Goal: Task Accomplishment & Management: Manage account settings

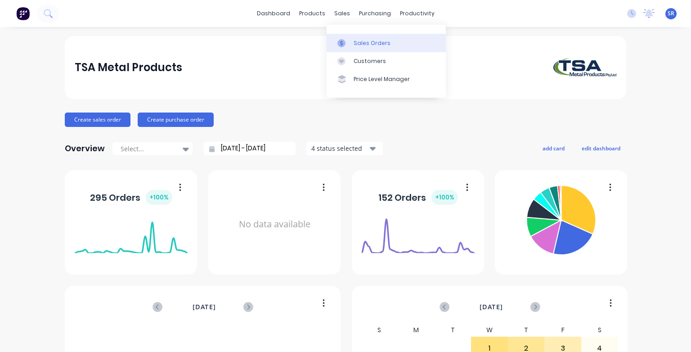
click at [364, 44] on div "Sales Orders" at bounding box center [372, 43] width 37 height 8
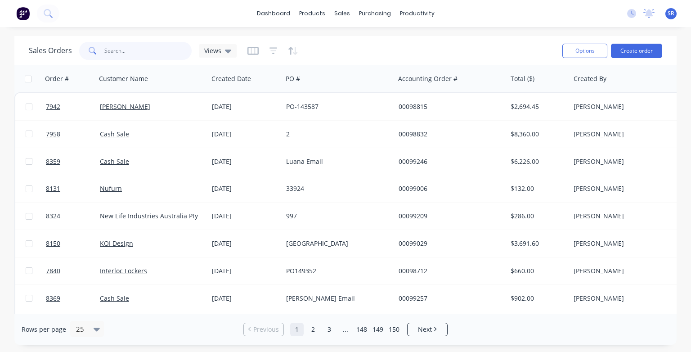
click at [139, 45] on input "text" at bounding box center [148, 51] width 88 height 18
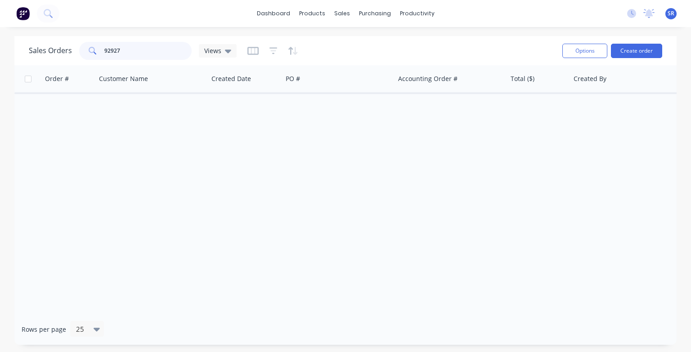
click at [112, 49] on input "92927" at bounding box center [148, 51] width 88 height 18
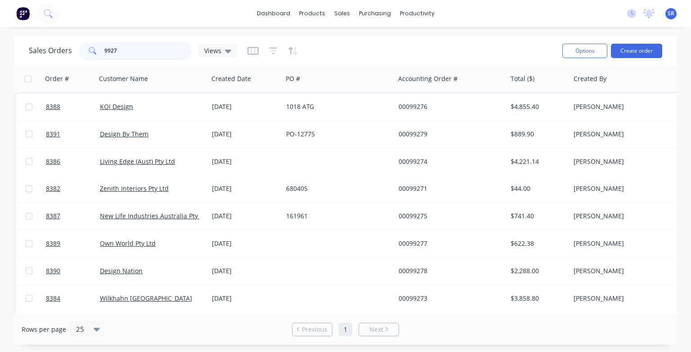
click at [112, 50] on input "9927" at bounding box center [148, 51] width 88 height 18
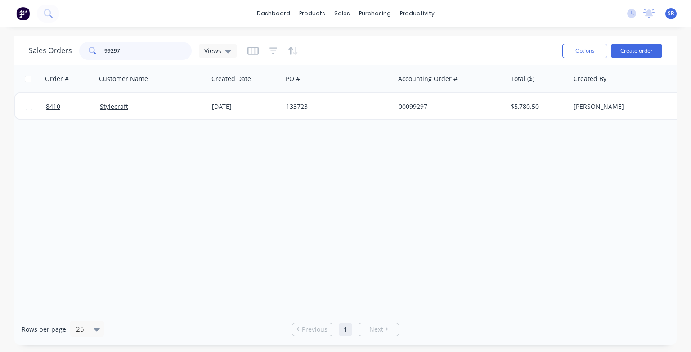
click at [130, 51] on input "99297" at bounding box center [148, 51] width 88 height 18
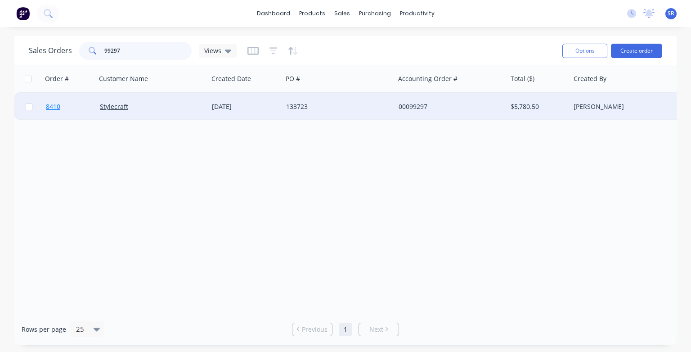
type input "99297"
click at [54, 105] on span "8410" at bounding box center [53, 106] width 14 height 9
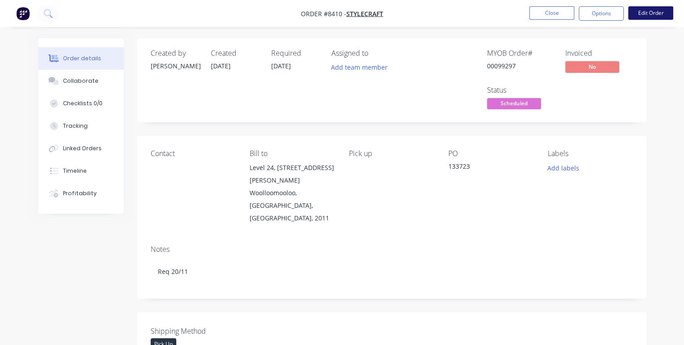
click at [644, 16] on button "Edit Order" at bounding box center [650, 12] width 45 height 13
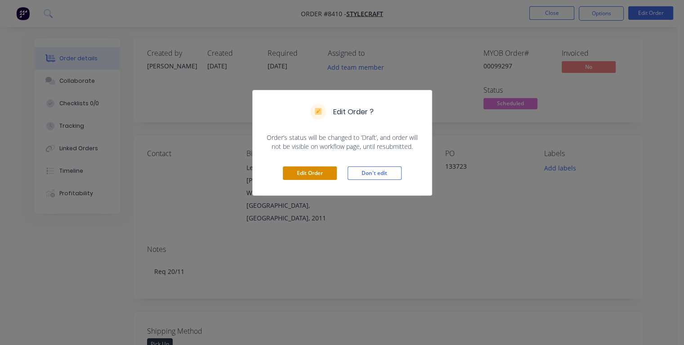
click at [312, 173] on button "Edit Order" at bounding box center [310, 172] width 54 height 13
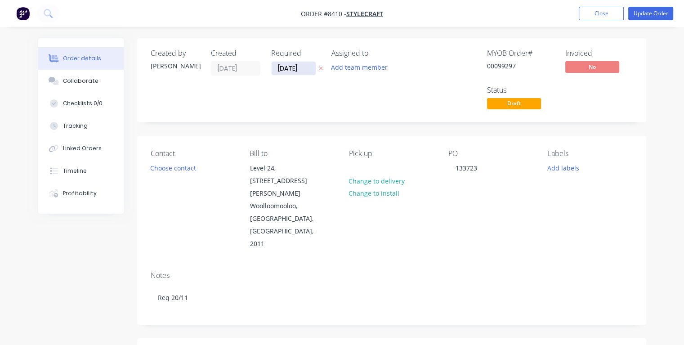
click at [305, 68] on input "[DATE]" at bounding box center [294, 68] width 44 height 13
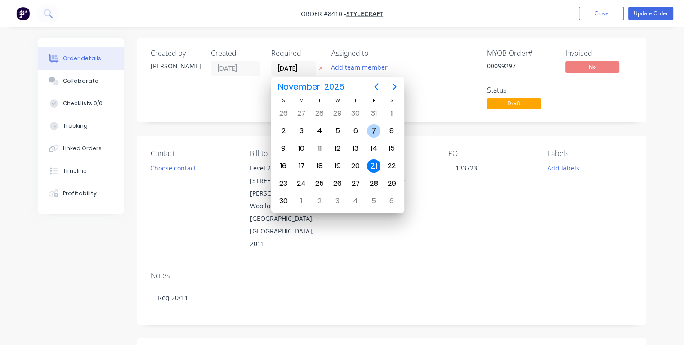
click at [370, 128] on div "7" at bounding box center [373, 130] width 13 height 13
type input "[DATE]"
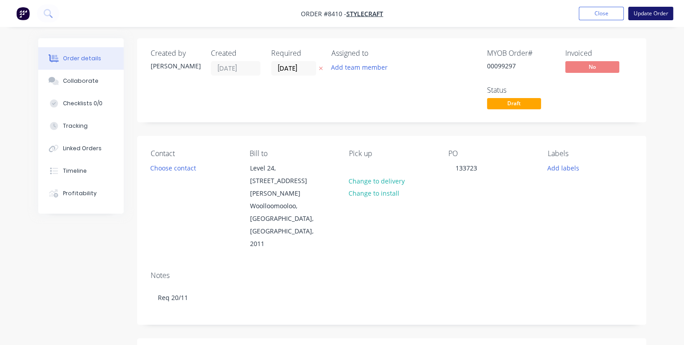
click at [640, 15] on button "Update Order" at bounding box center [650, 13] width 45 height 13
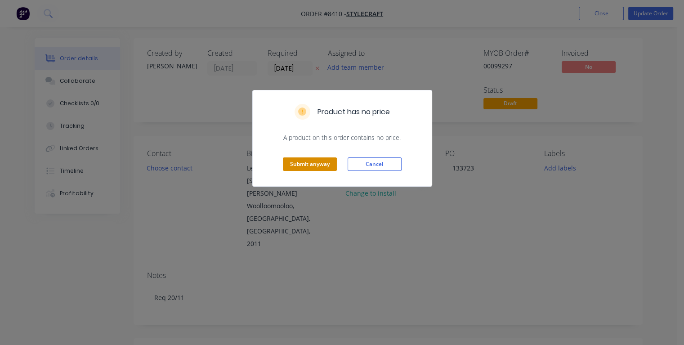
click at [314, 165] on button "Submit anyway" at bounding box center [310, 163] width 54 height 13
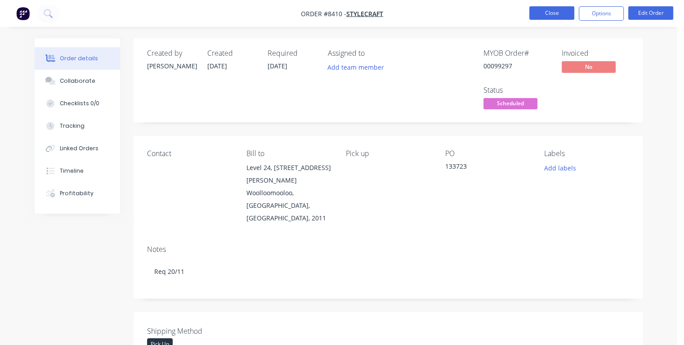
click at [533, 15] on button "Close" at bounding box center [551, 12] width 45 height 13
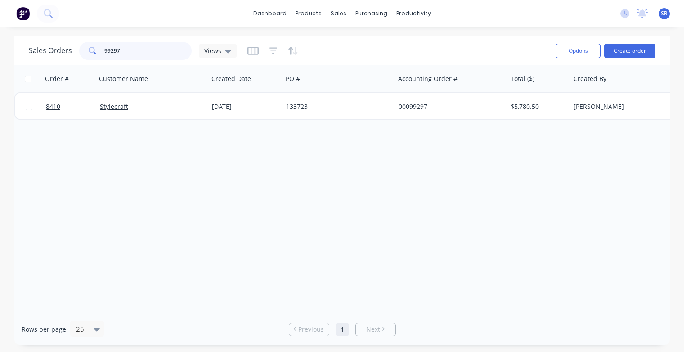
click at [131, 48] on input "99297" at bounding box center [148, 51] width 88 height 18
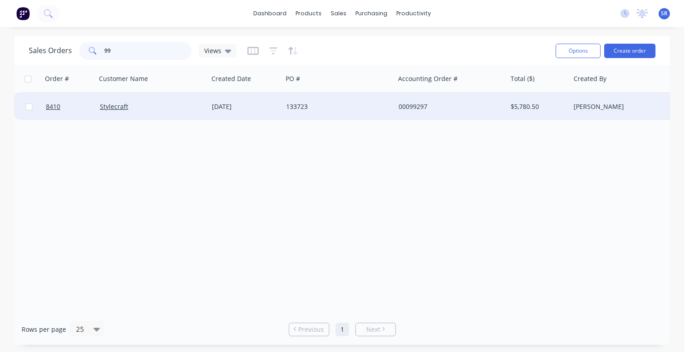
type input "9"
type input "8444"
click at [54, 106] on span "8444" at bounding box center [53, 106] width 14 height 9
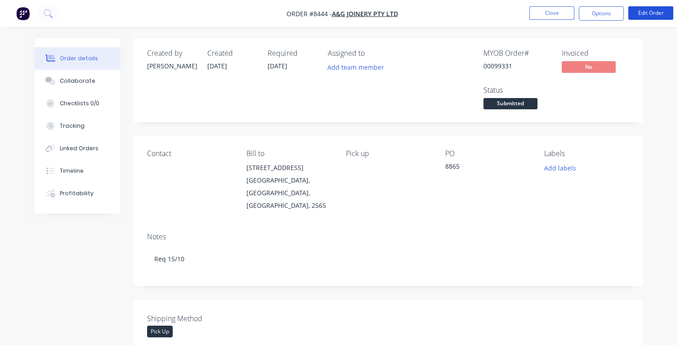
click at [648, 15] on button "Edit Order" at bounding box center [650, 12] width 45 height 13
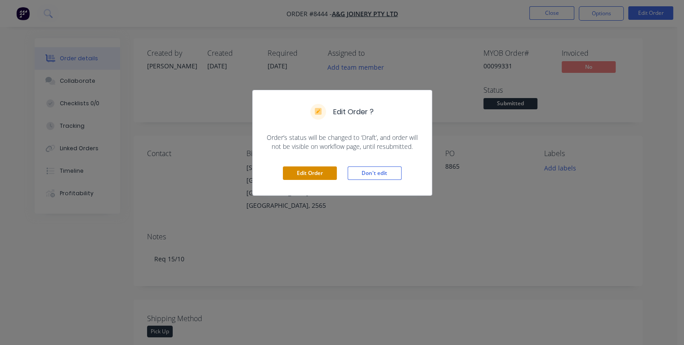
click at [317, 177] on button "Edit Order" at bounding box center [310, 172] width 54 height 13
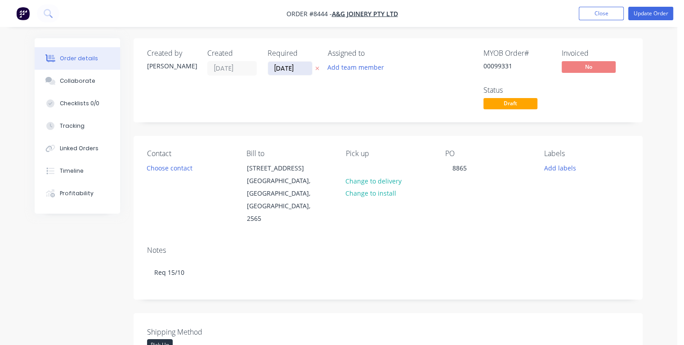
click at [299, 67] on input "[DATE]" at bounding box center [290, 68] width 44 height 13
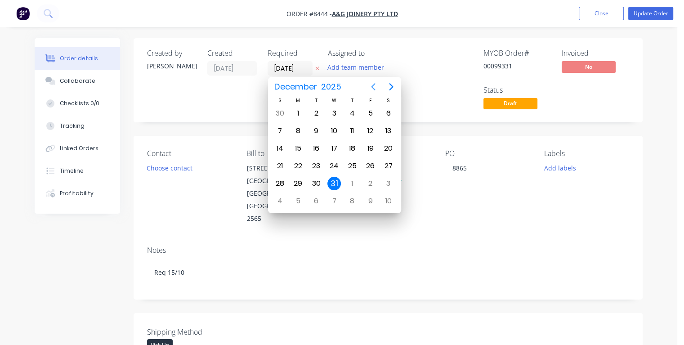
click at [373, 87] on icon "Previous page" at bounding box center [373, 86] width 11 height 11
click at [354, 142] on div "16" at bounding box center [351, 148] width 13 height 13
type input "[DATE]"
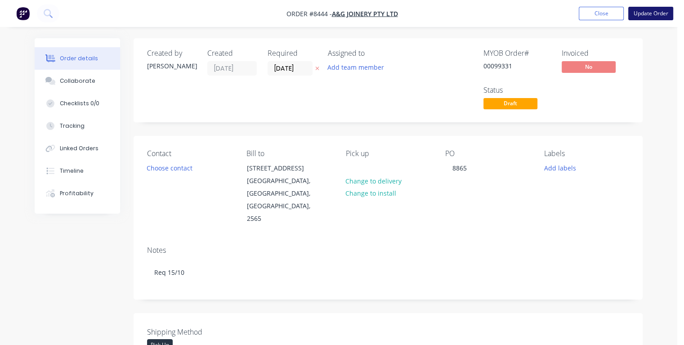
click at [644, 16] on button "Update Order" at bounding box center [650, 13] width 45 height 13
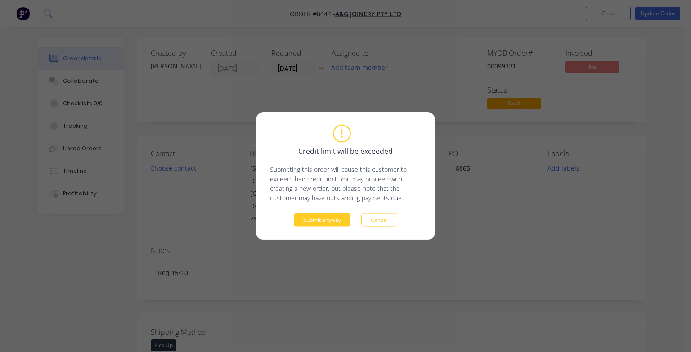
click at [343, 216] on button "Submit anyway" at bounding box center [322, 219] width 57 height 13
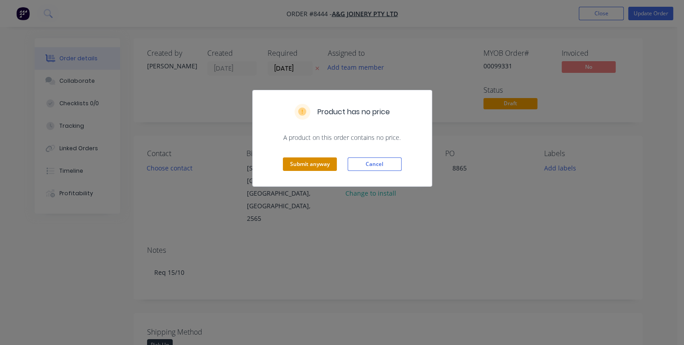
click at [329, 161] on button "Submit anyway" at bounding box center [310, 163] width 54 height 13
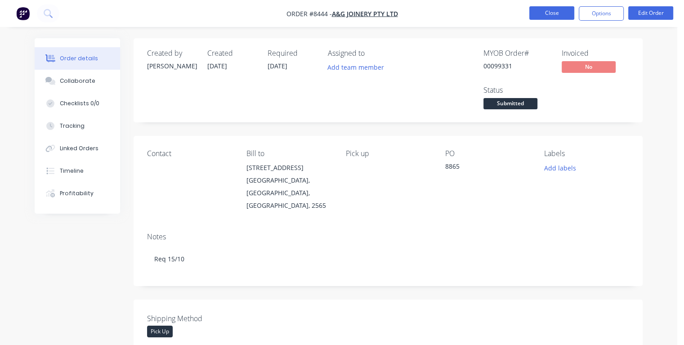
click at [545, 16] on button "Close" at bounding box center [551, 12] width 45 height 13
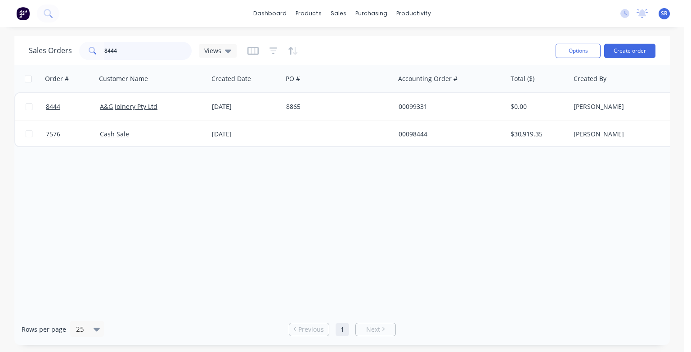
click at [122, 49] on input "8444" at bounding box center [148, 51] width 88 height 18
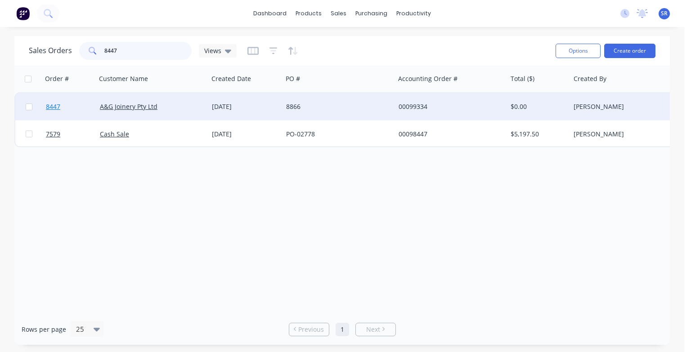
type input "8447"
click at [50, 106] on span "8447" at bounding box center [53, 106] width 14 height 9
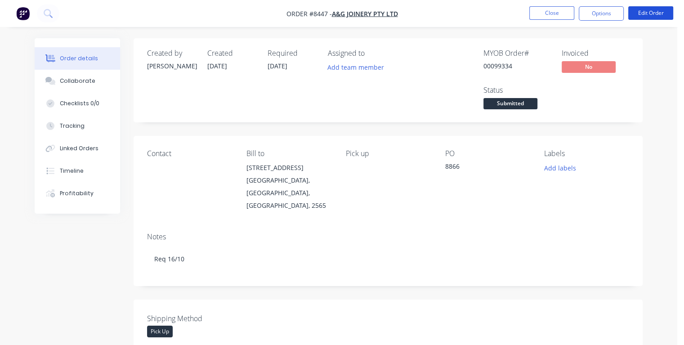
click at [644, 15] on button "Edit Order" at bounding box center [650, 12] width 45 height 13
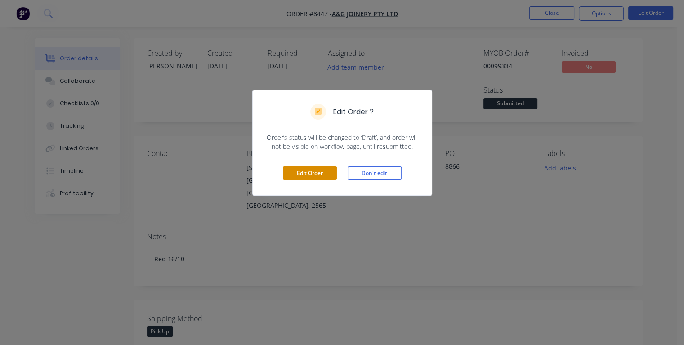
click at [323, 169] on button "Edit Order" at bounding box center [310, 172] width 54 height 13
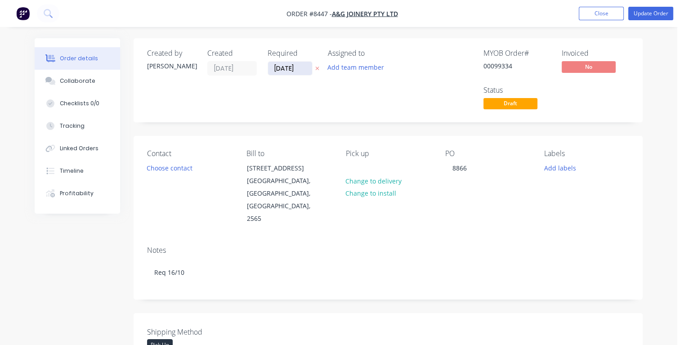
click at [301, 68] on input "[DATE]" at bounding box center [290, 68] width 44 height 13
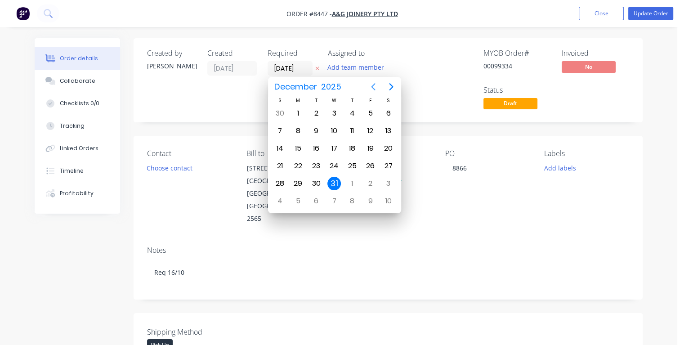
click at [374, 87] on icon "Previous page" at bounding box center [373, 86] width 11 height 11
click at [354, 147] on div "16" at bounding box center [351, 148] width 13 height 13
type input "[DATE]"
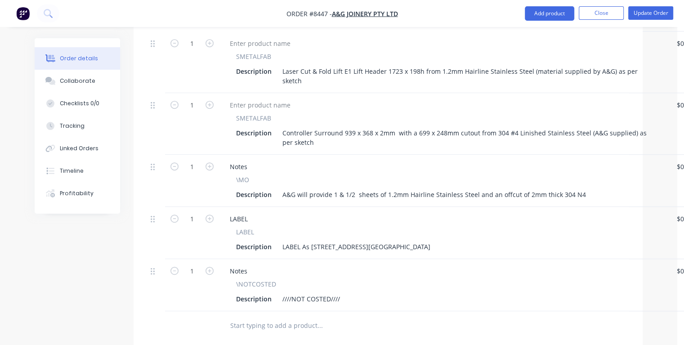
scroll to position [630, 0]
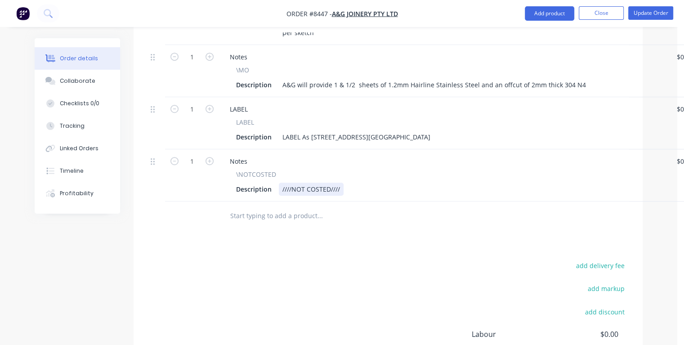
click at [350, 183] on div "Description ////NOT COSTED////" at bounding box center [442, 189] width 419 height 13
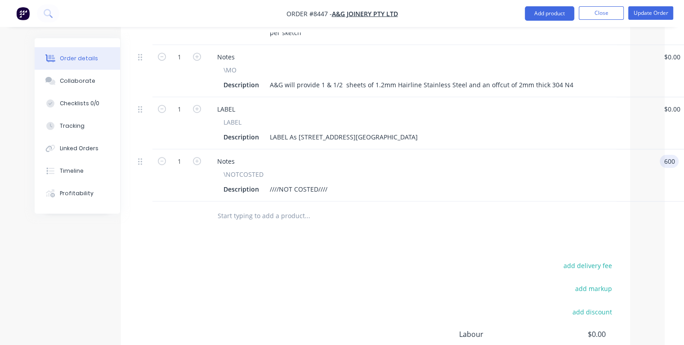
type input "$600.00"
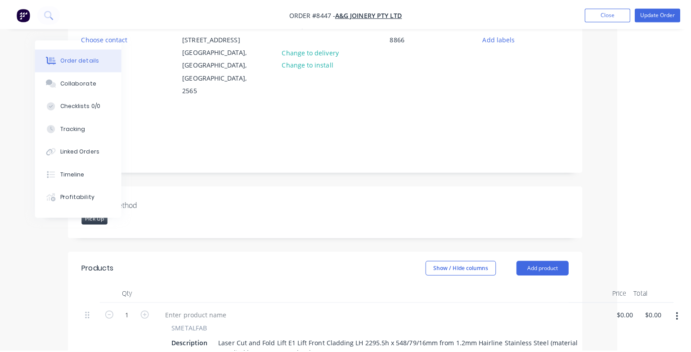
scroll to position [0, 67]
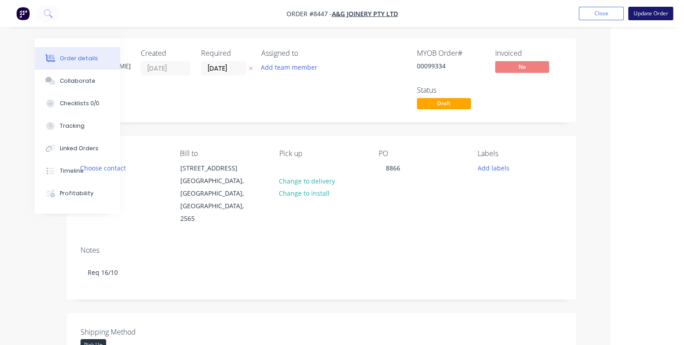
type input "$600.00"
click at [641, 10] on button "Update Order" at bounding box center [650, 13] width 45 height 13
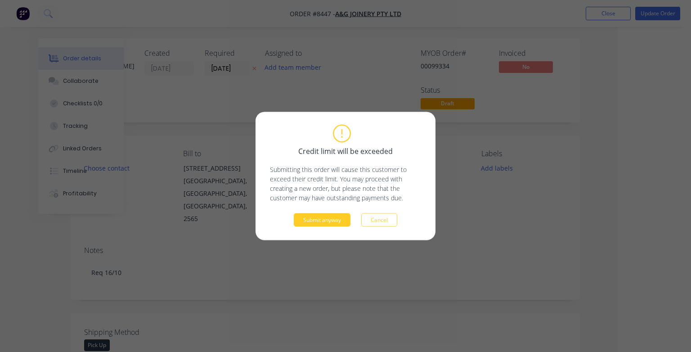
click at [327, 218] on button "Submit anyway" at bounding box center [322, 219] width 57 height 13
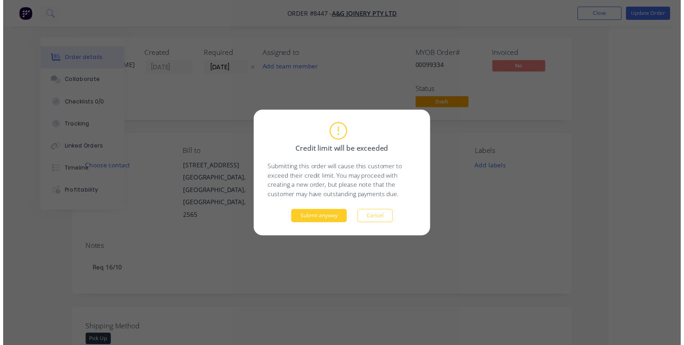
scroll to position [0, 49]
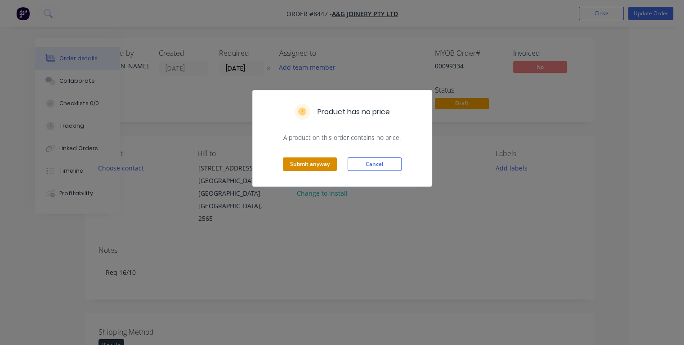
click at [313, 163] on button "Submit anyway" at bounding box center [310, 163] width 54 height 13
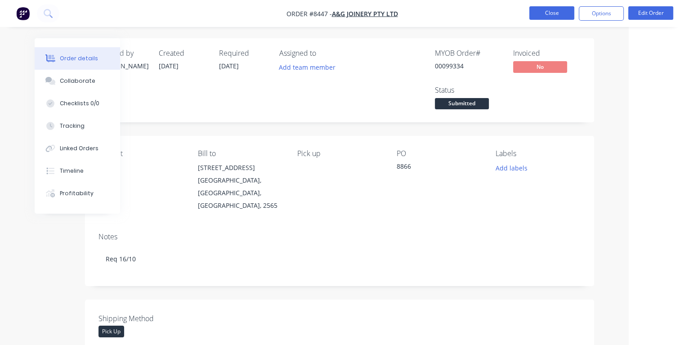
click at [552, 10] on button "Close" at bounding box center [551, 12] width 45 height 13
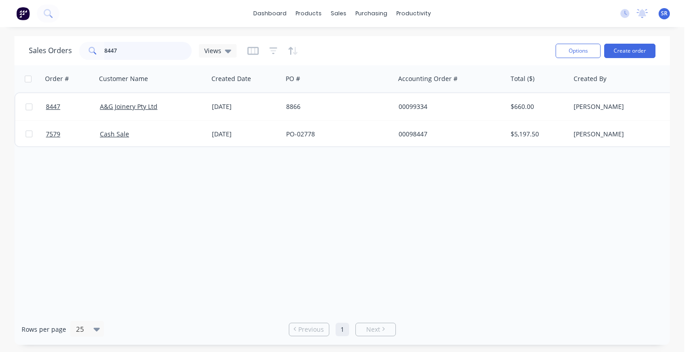
click at [117, 51] on input "8447" at bounding box center [148, 51] width 88 height 18
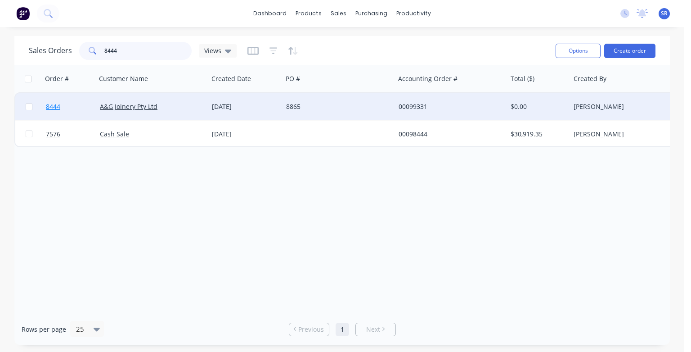
type input "8444"
click at [54, 108] on span "8444" at bounding box center [53, 106] width 14 height 9
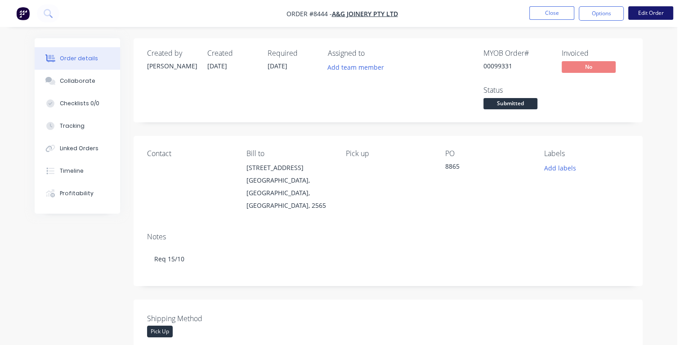
click at [651, 13] on button "Edit Order" at bounding box center [650, 12] width 45 height 13
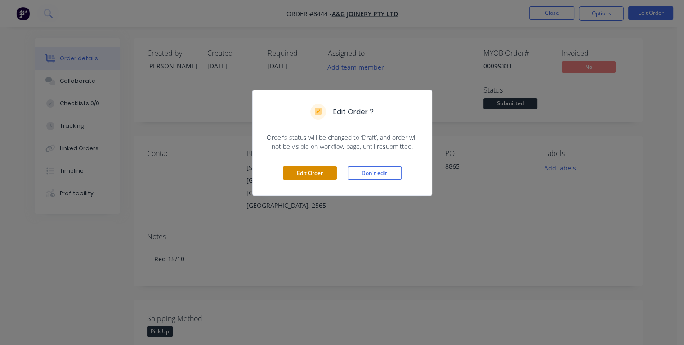
click at [316, 172] on button "Edit Order" at bounding box center [310, 172] width 54 height 13
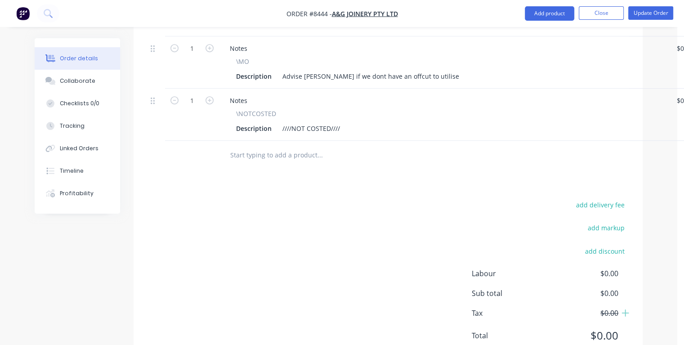
scroll to position [505, 0]
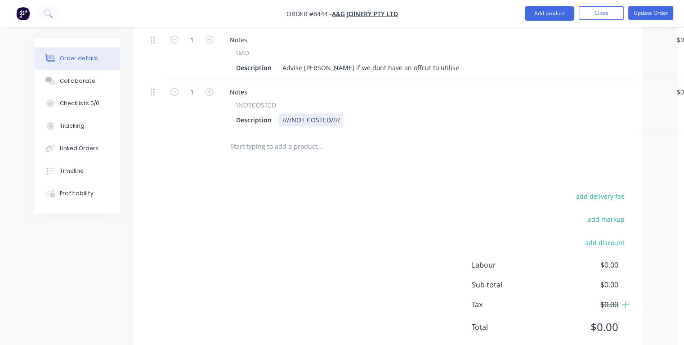
click at [351, 113] on div "Description ////NOT COSTED////" at bounding box center [442, 119] width 419 height 13
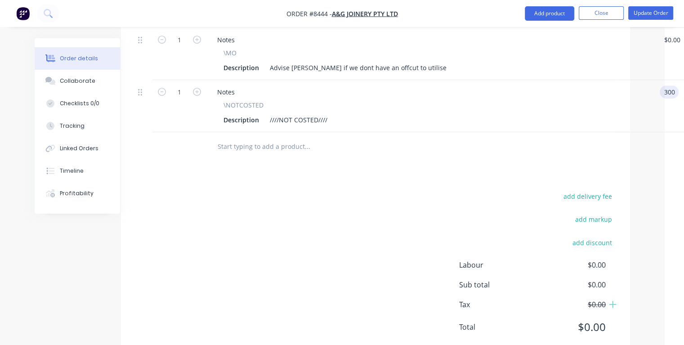
type input "$300.00"
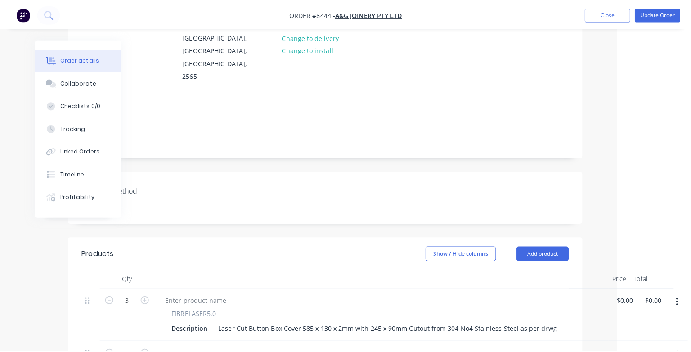
scroll to position [0, 67]
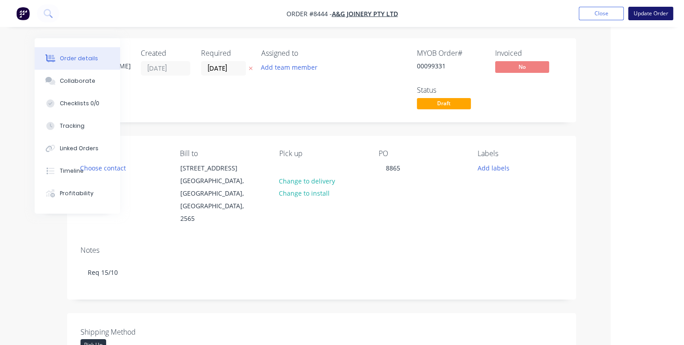
type input "$300.00"
click at [644, 17] on button "Update Order" at bounding box center [650, 13] width 45 height 13
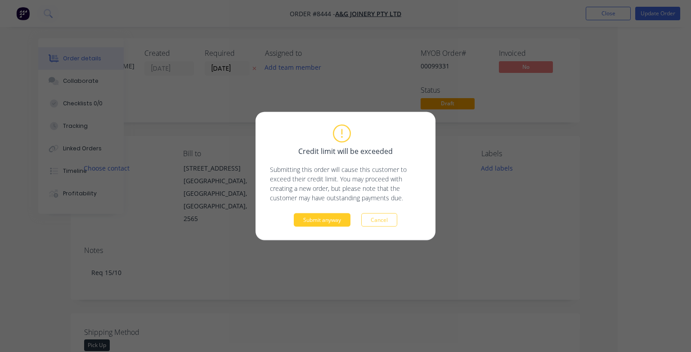
click at [343, 219] on button "Submit anyway" at bounding box center [322, 219] width 57 height 13
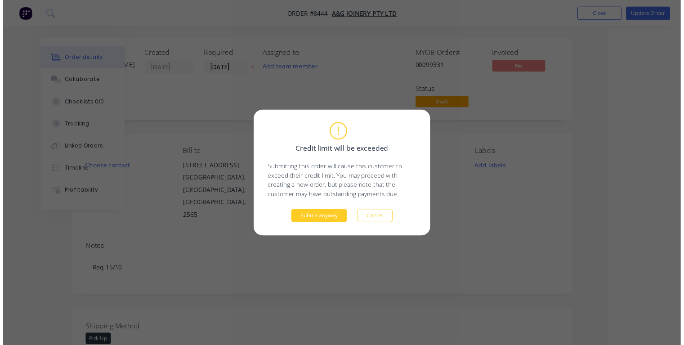
scroll to position [0, 49]
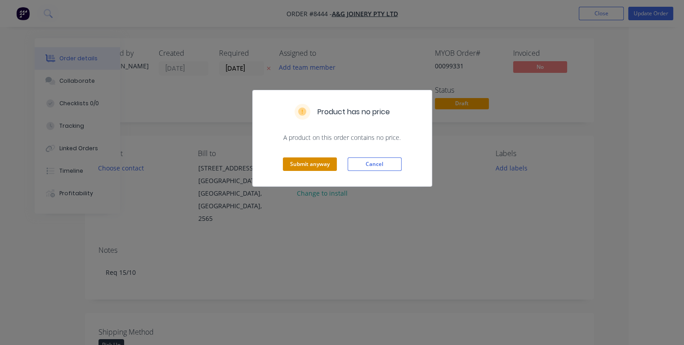
click at [318, 160] on button "Submit anyway" at bounding box center [310, 163] width 54 height 13
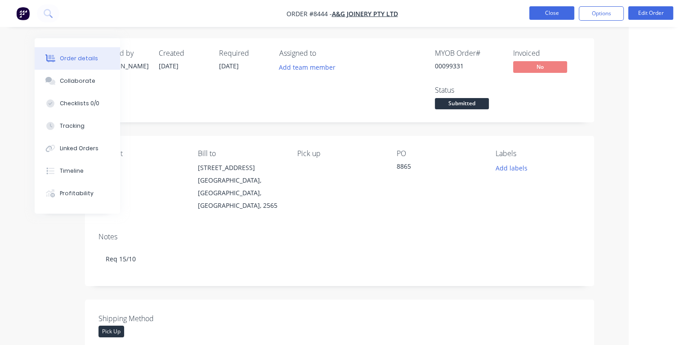
click at [547, 16] on button "Close" at bounding box center [551, 12] width 45 height 13
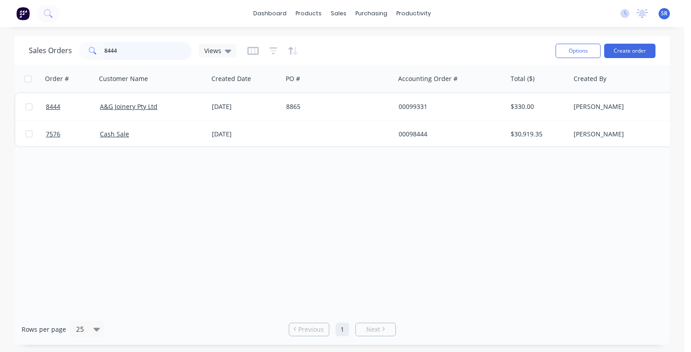
click at [142, 50] on input "8444" at bounding box center [148, 51] width 88 height 18
type input "8"
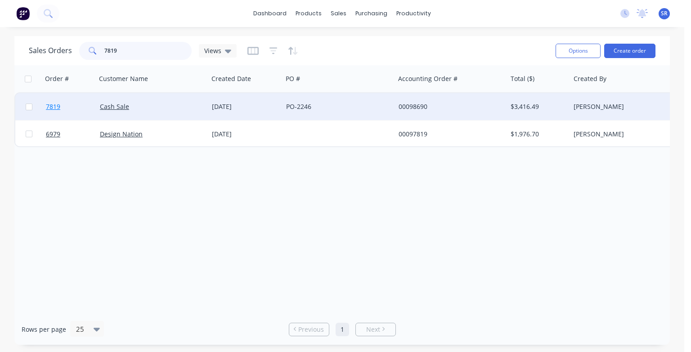
type input "7819"
click at [56, 109] on span "7819" at bounding box center [53, 106] width 14 height 9
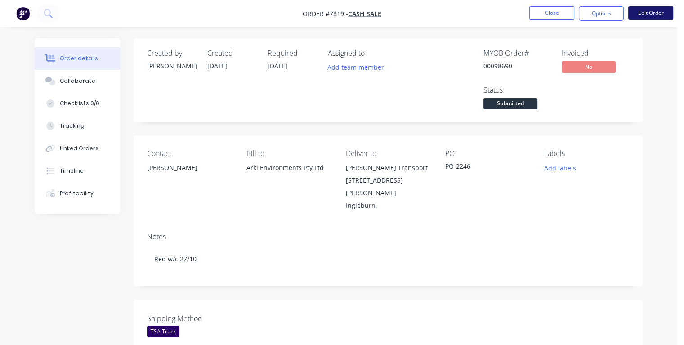
click at [646, 15] on button "Edit Order" at bounding box center [650, 12] width 45 height 13
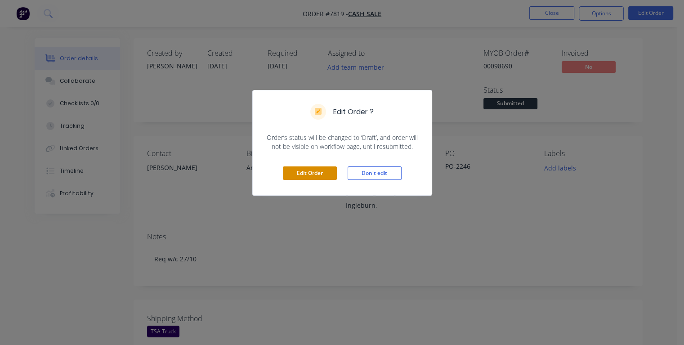
click at [321, 176] on button "Edit Order" at bounding box center [310, 172] width 54 height 13
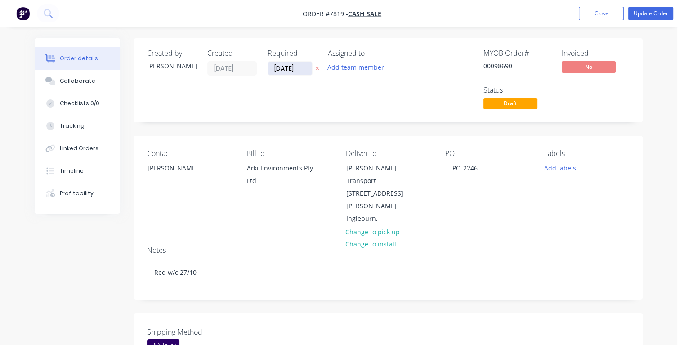
click at [302, 69] on input "[DATE]" at bounding box center [290, 68] width 44 height 13
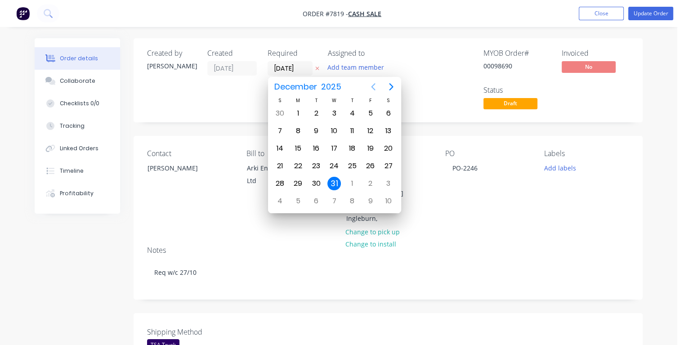
click at [373, 85] on icon "Previous page" at bounding box center [373, 86] width 11 height 11
drag, startPoint x: 353, startPoint y: 114, endPoint x: 358, endPoint y: 112, distance: 6.3
click at [353, 114] on div "30" at bounding box center [351, 113] width 13 height 13
type input "[DATE]"
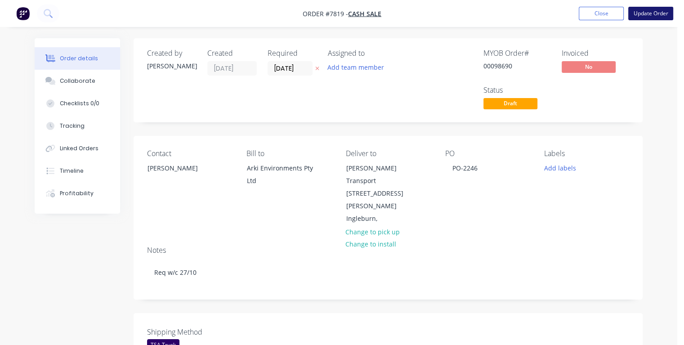
click at [638, 13] on button "Update Order" at bounding box center [650, 13] width 45 height 13
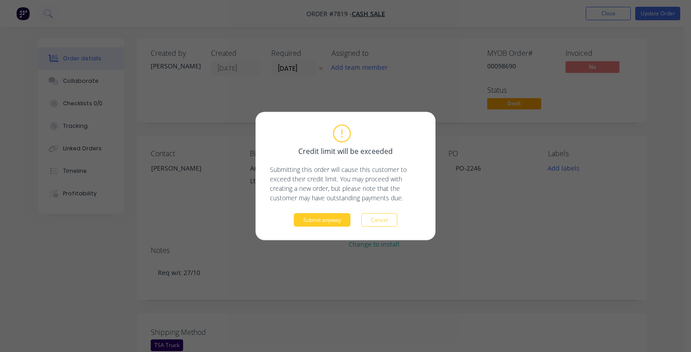
click at [334, 219] on button "Submit anyway" at bounding box center [322, 219] width 57 height 13
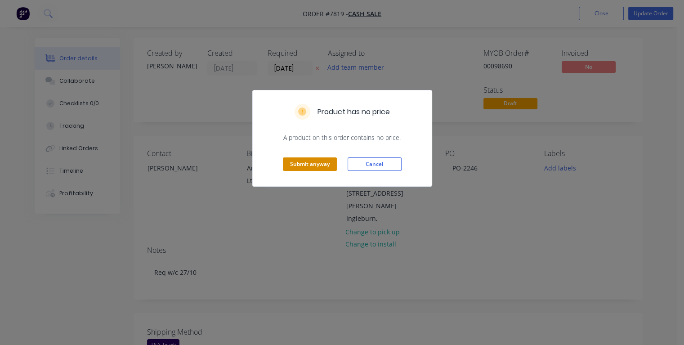
click at [331, 162] on button "Submit anyway" at bounding box center [310, 163] width 54 height 13
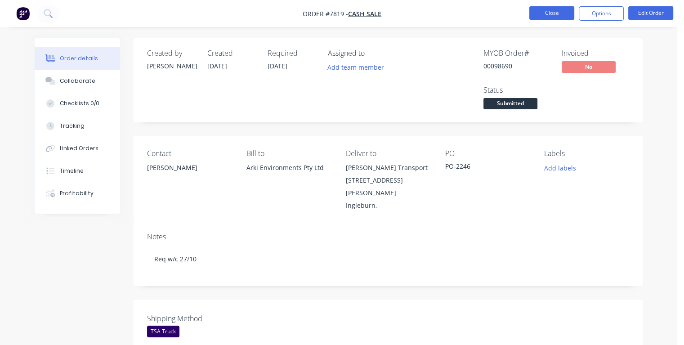
click at [547, 16] on button "Close" at bounding box center [551, 12] width 45 height 13
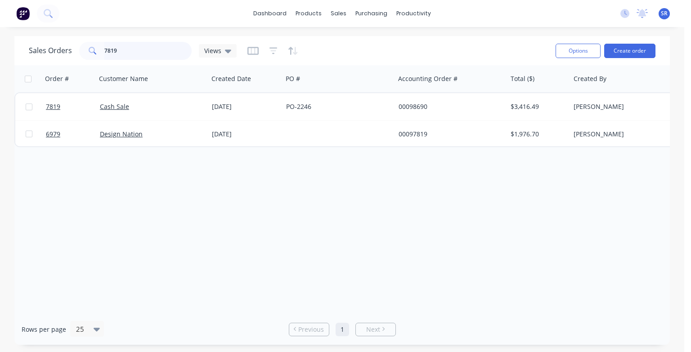
click at [131, 54] on input "7819" at bounding box center [148, 51] width 88 height 18
type input "7"
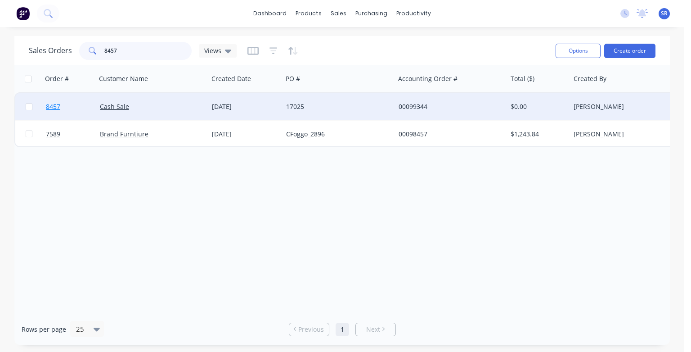
type input "8457"
click at [56, 108] on span "8457" at bounding box center [53, 106] width 14 height 9
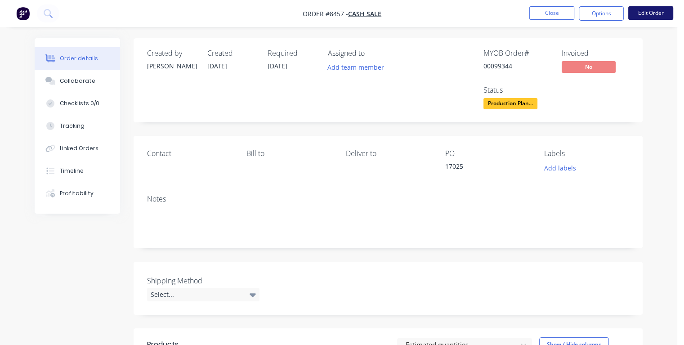
click at [643, 16] on button "Edit Order" at bounding box center [650, 12] width 45 height 13
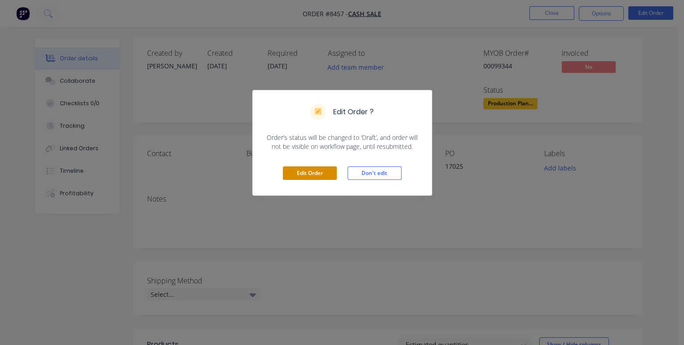
click at [318, 172] on button "Edit Order" at bounding box center [310, 172] width 54 height 13
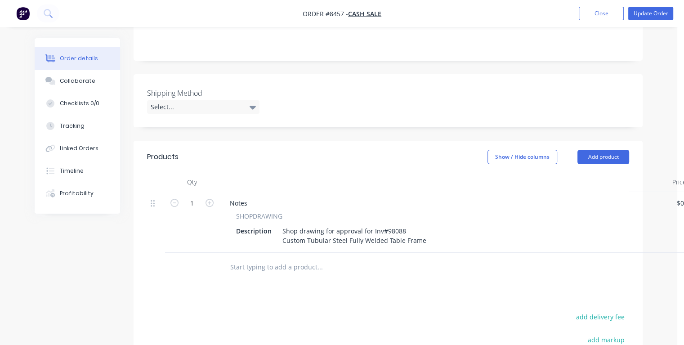
scroll to position [244, 0]
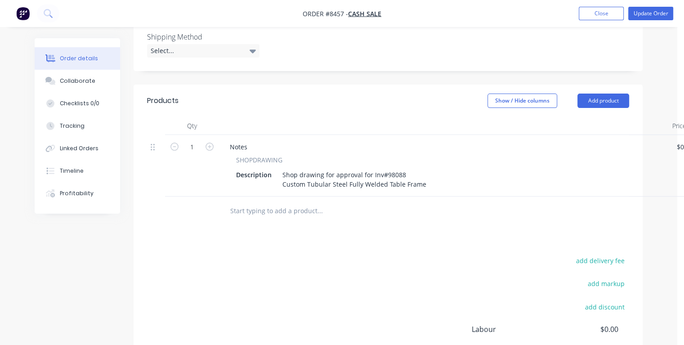
click at [254, 212] on input "text" at bounding box center [320, 211] width 180 height 18
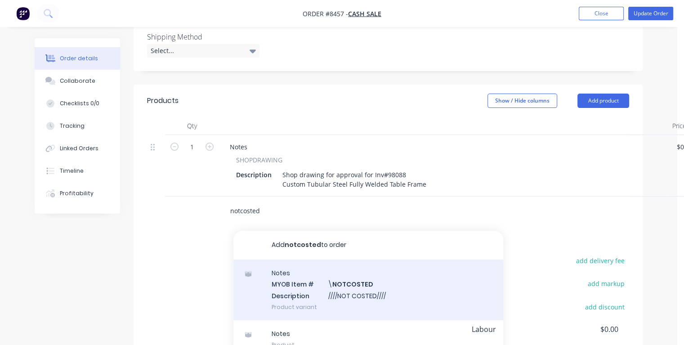
type input "notcosted"
click at [315, 292] on div "Notes MYOB Item # \ NOTCOSTED Description ////NOT COSTED//// Product variant" at bounding box center [368, 290] width 270 height 61
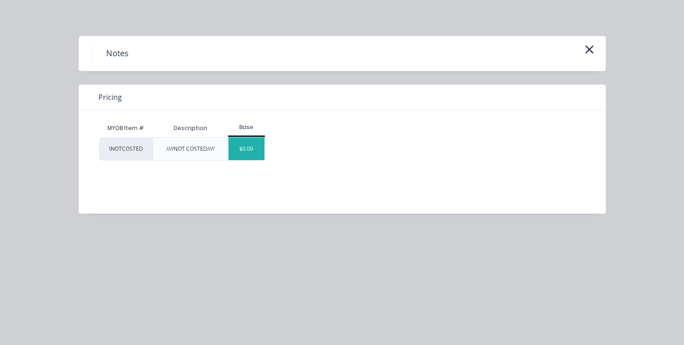
click at [237, 148] on div "$0.00" at bounding box center [246, 149] width 36 height 22
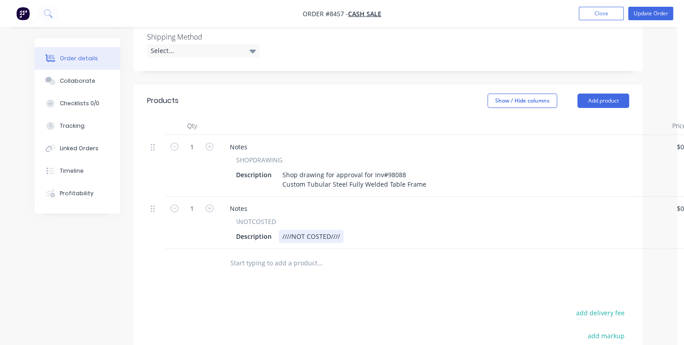
click at [342, 234] on div "////NOT COSTED////" at bounding box center [311, 236] width 65 height 13
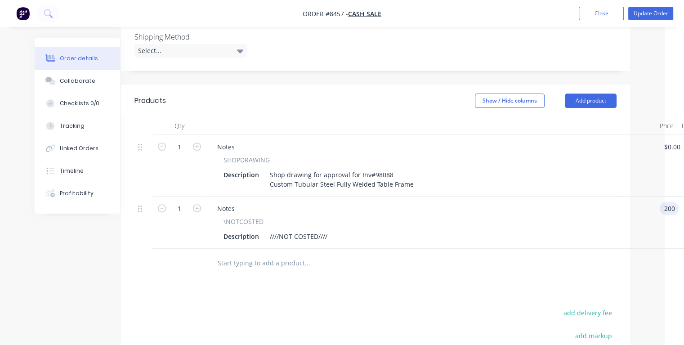
type input "$200.00"
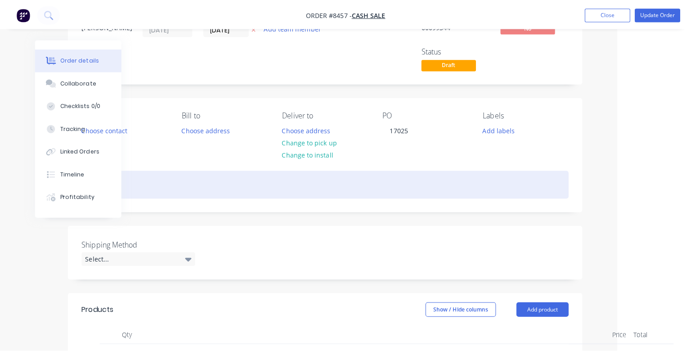
scroll to position [0, 67]
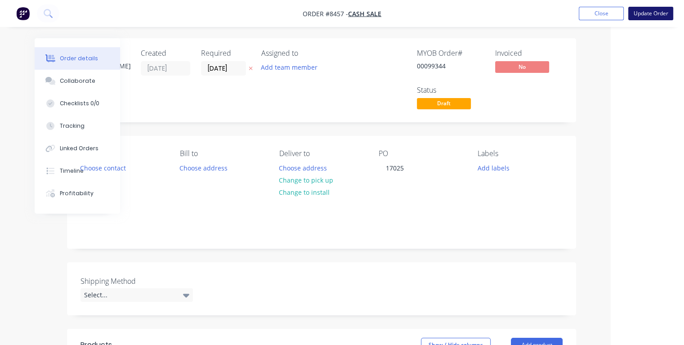
type input "$200.00"
click at [642, 15] on button "Update Order" at bounding box center [650, 13] width 45 height 13
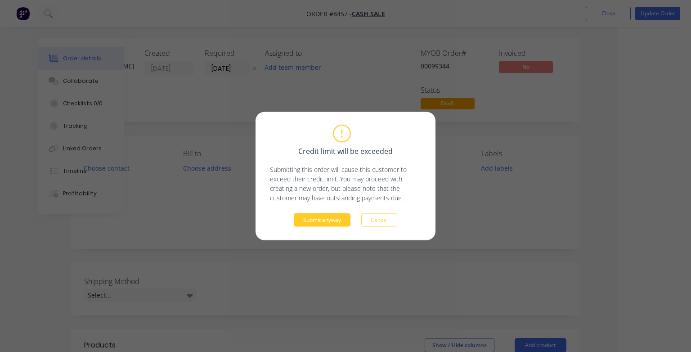
click at [343, 219] on button "Submit anyway" at bounding box center [322, 219] width 57 height 13
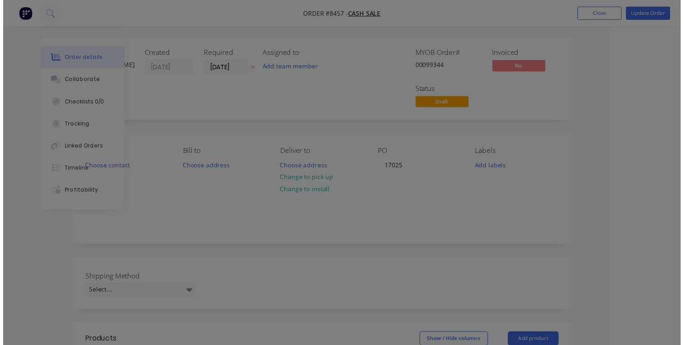
scroll to position [0, 49]
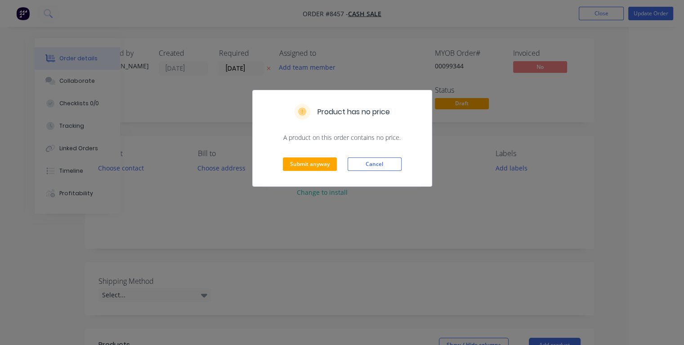
click at [329, 152] on div "Submit anyway Cancel" at bounding box center [342, 164] width 179 height 44
click at [324, 163] on button "Submit anyway" at bounding box center [310, 163] width 54 height 13
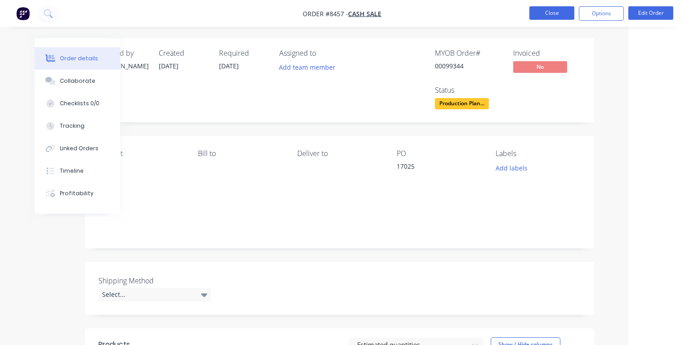
click at [541, 11] on button "Close" at bounding box center [551, 12] width 45 height 13
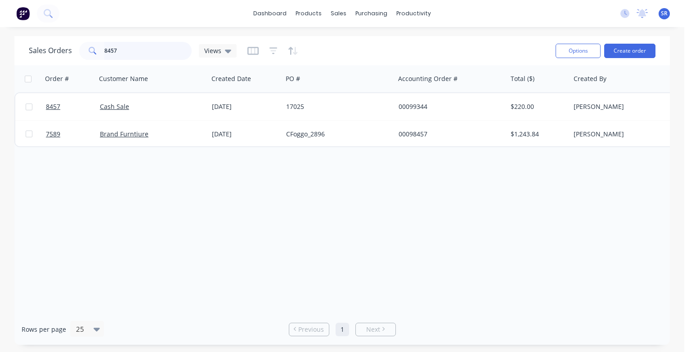
click at [146, 53] on input "8457" at bounding box center [148, 51] width 88 height 18
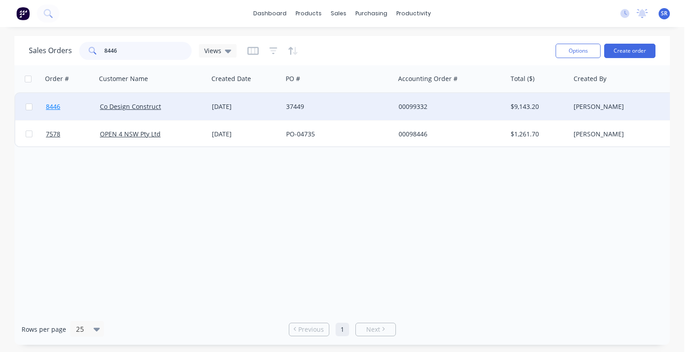
type input "8446"
click at [59, 107] on span "8446" at bounding box center [53, 106] width 14 height 9
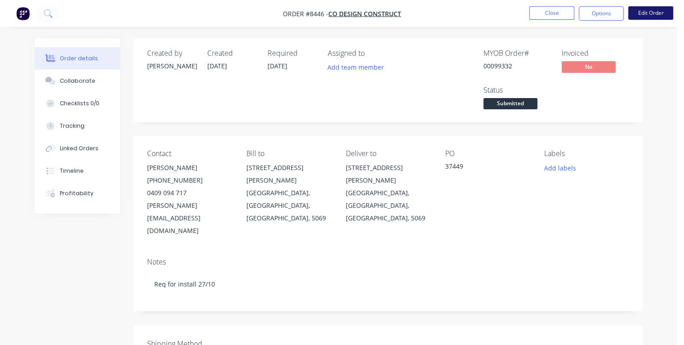
click at [655, 14] on button "Edit Order" at bounding box center [650, 12] width 45 height 13
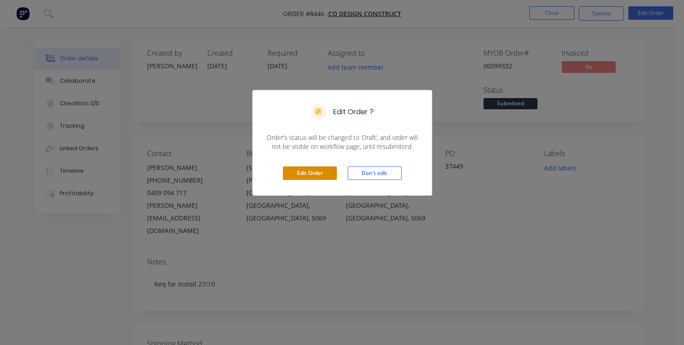
click at [306, 174] on button "Edit Order" at bounding box center [310, 172] width 54 height 13
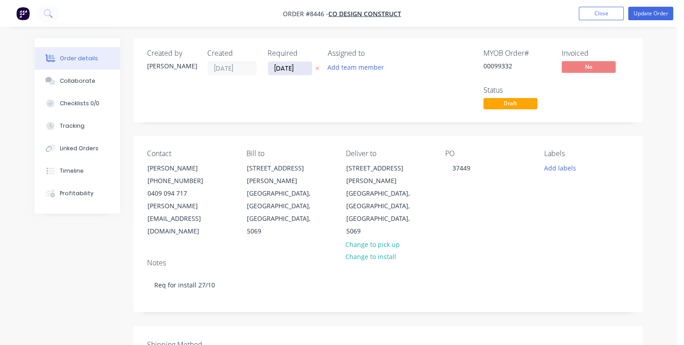
click at [300, 67] on input "[DATE]" at bounding box center [290, 68] width 44 height 13
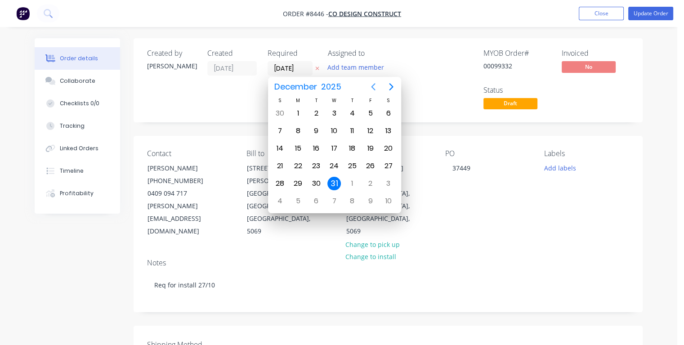
click at [372, 86] on icon "Previous page" at bounding box center [373, 86] width 4 height 7
click at [371, 147] on div "17" at bounding box center [369, 148] width 13 height 13
type input "[DATE]"
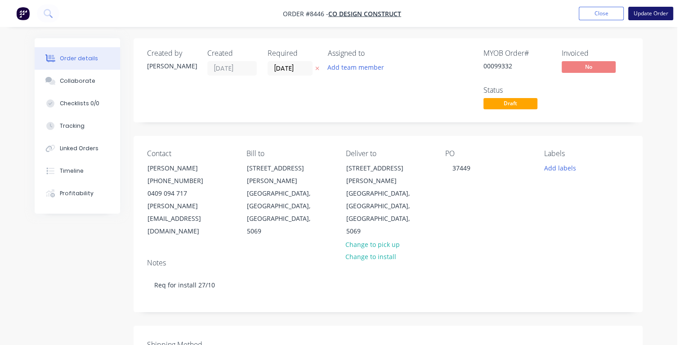
click at [643, 16] on button "Update Order" at bounding box center [650, 13] width 45 height 13
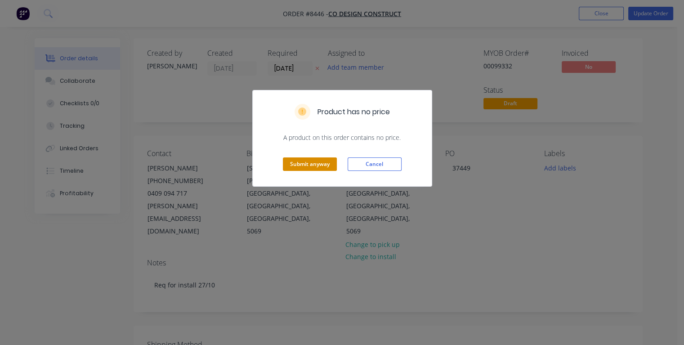
click at [306, 161] on button "Submit anyway" at bounding box center [310, 163] width 54 height 13
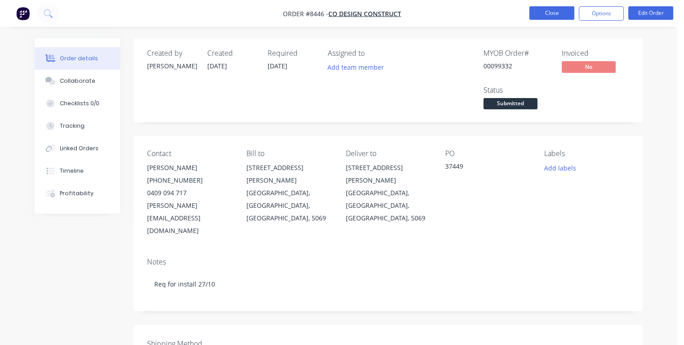
click at [539, 13] on button "Close" at bounding box center [551, 12] width 45 height 13
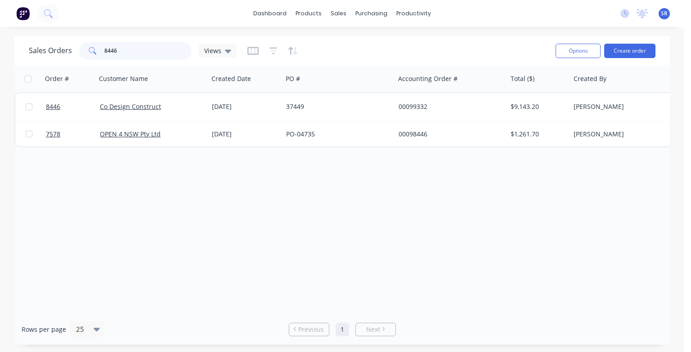
click at [131, 49] on input "8446" at bounding box center [148, 51] width 88 height 18
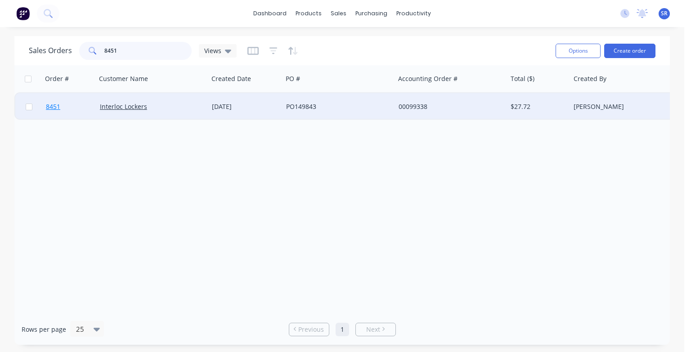
type input "8451"
click at [53, 104] on span "8451" at bounding box center [53, 106] width 14 height 9
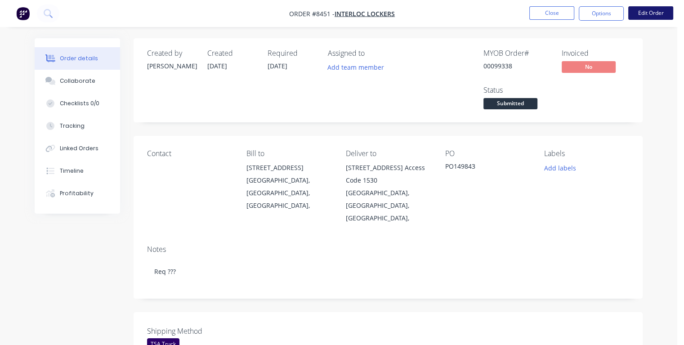
click at [648, 13] on button "Edit Order" at bounding box center [650, 12] width 45 height 13
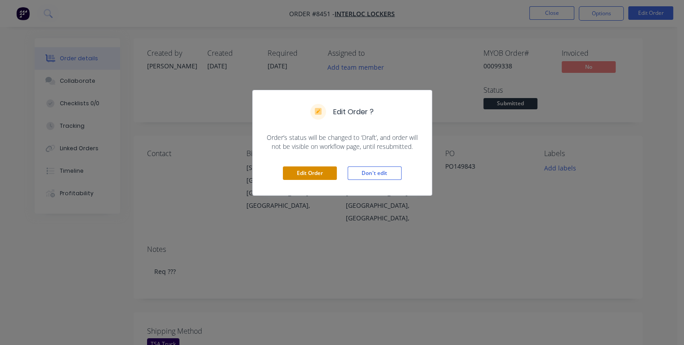
click at [318, 174] on button "Edit Order" at bounding box center [310, 172] width 54 height 13
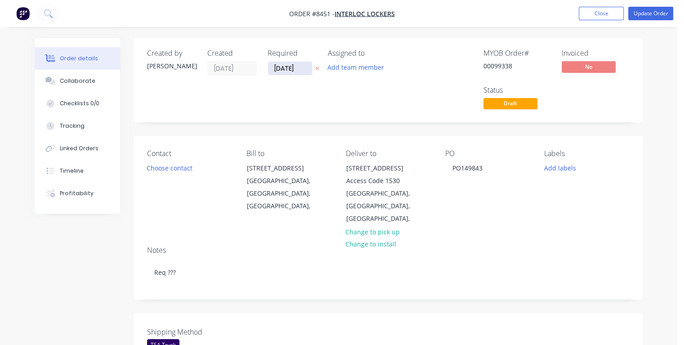
click at [300, 65] on input "[DATE]" at bounding box center [290, 68] width 44 height 13
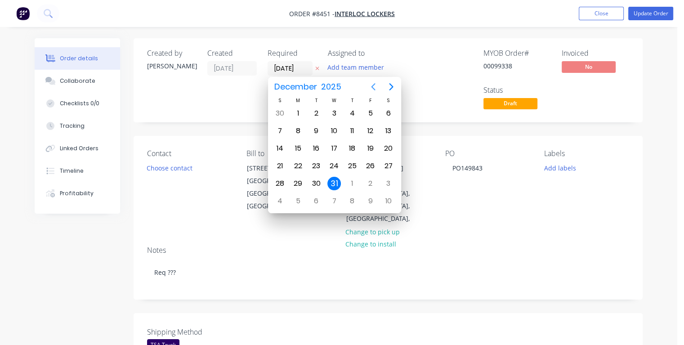
click at [371, 87] on icon "Previous page" at bounding box center [373, 86] width 11 height 11
click at [350, 147] on div "16" at bounding box center [351, 148] width 13 height 13
type input "[DATE]"
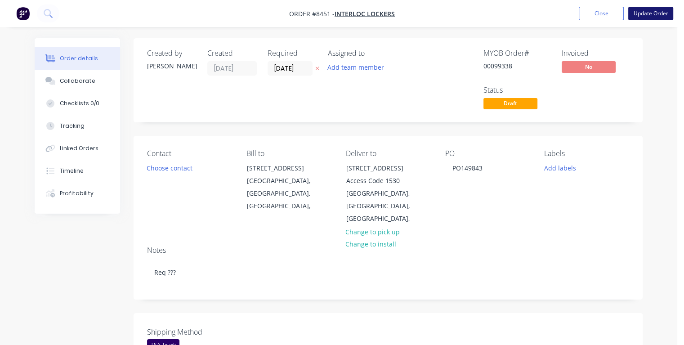
click at [642, 14] on button "Update Order" at bounding box center [650, 13] width 45 height 13
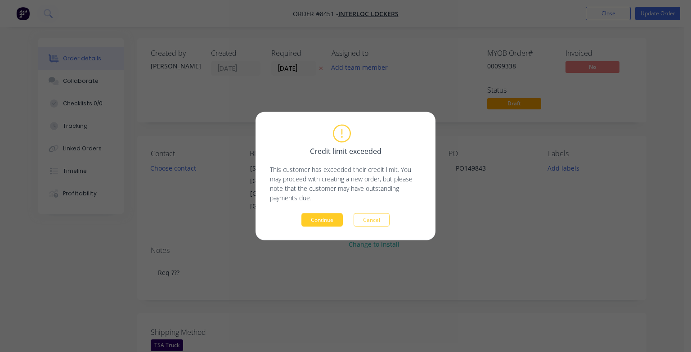
click at [321, 213] on div "Credit limit exceeded This customer has exceeded their credit limit. You may pr…" at bounding box center [345, 175] width 151 height 101
click at [322, 217] on button "Continue" at bounding box center [321, 219] width 41 height 13
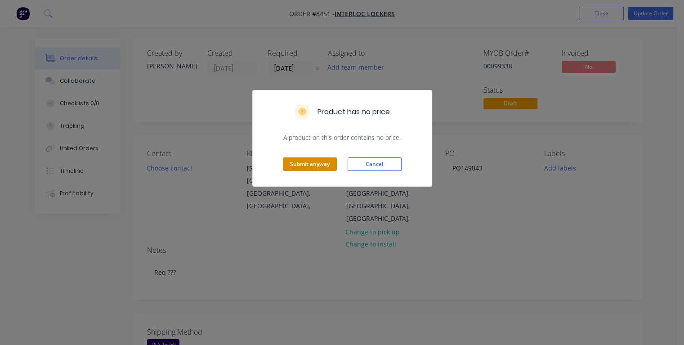
click at [315, 165] on button "Submit anyway" at bounding box center [310, 163] width 54 height 13
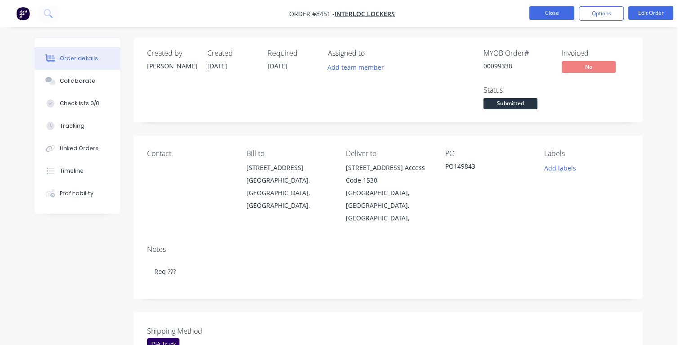
click at [543, 9] on button "Close" at bounding box center [551, 12] width 45 height 13
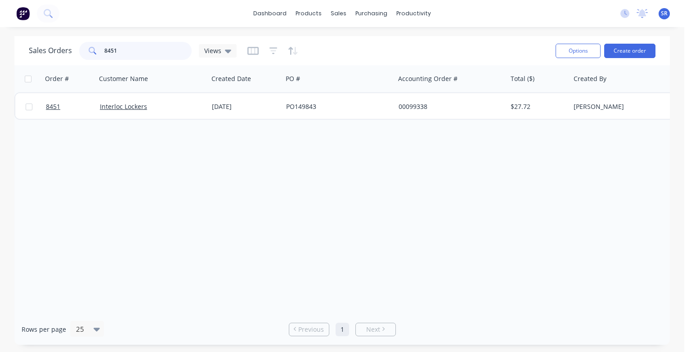
click at [136, 45] on input "8451" at bounding box center [148, 51] width 88 height 18
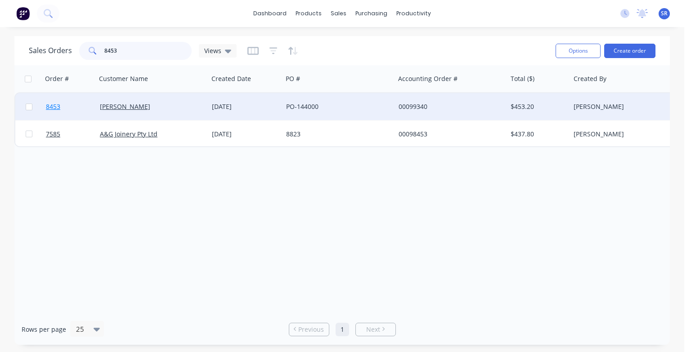
type input "8453"
click at [54, 105] on span "8453" at bounding box center [53, 106] width 14 height 9
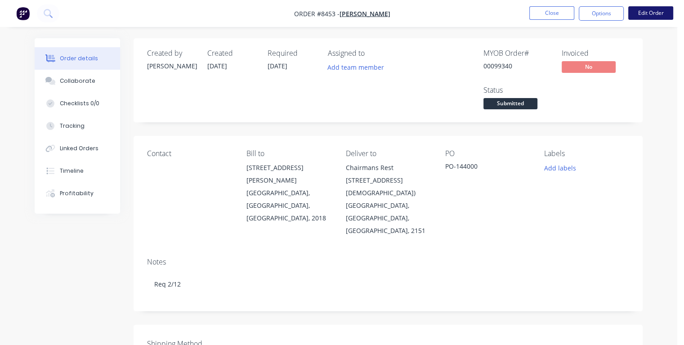
click at [654, 15] on button "Edit Order" at bounding box center [650, 12] width 45 height 13
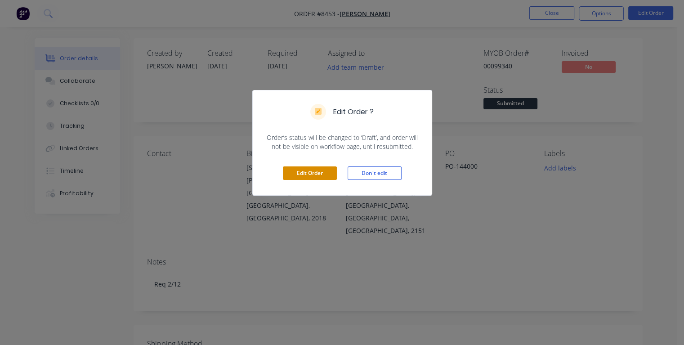
click at [307, 174] on button "Edit Order" at bounding box center [310, 172] width 54 height 13
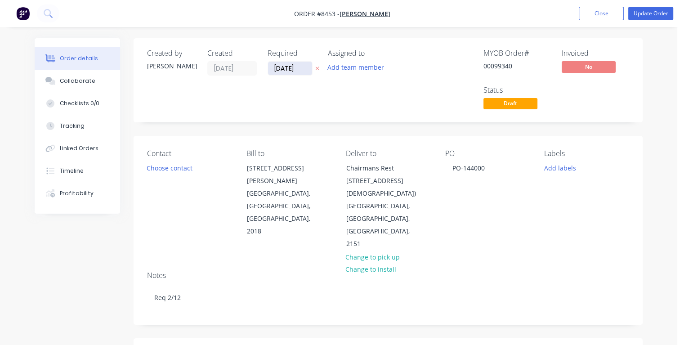
click at [300, 66] on input "[DATE]" at bounding box center [290, 68] width 44 height 13
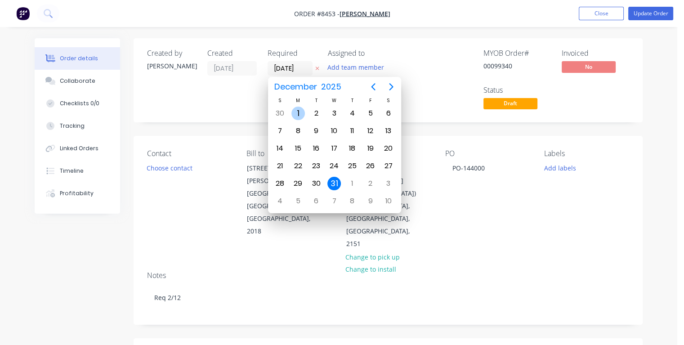
click at [299, 109] on div "1" at bounding box center [297, 113] width 13 height 13
type input "[DATE]"
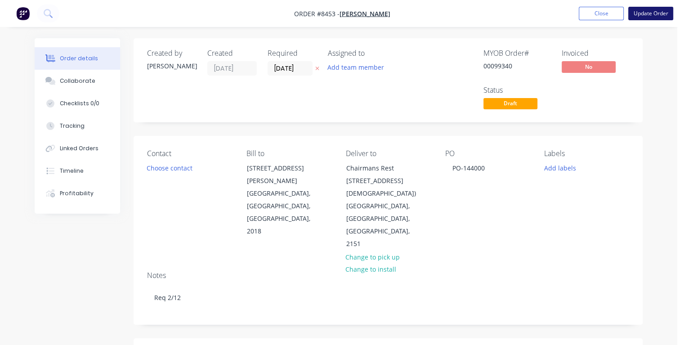
click at [644, 15] on button "Update Order" at bounding box center [650, 13] width 45 height 13
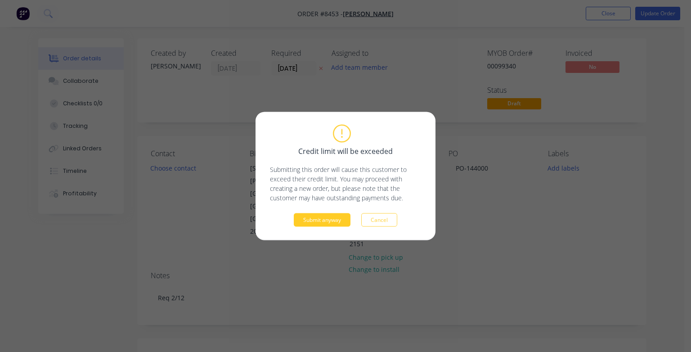
click at [332, 218] on button "Submit anyway" at bounding box center [322, 219] width 57 height 13
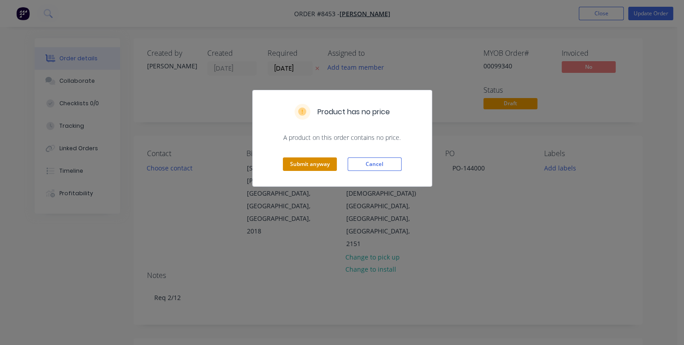
click at [327, 167] on button "Submit anyway" at bounding box center [310, 163] width 54 height 13
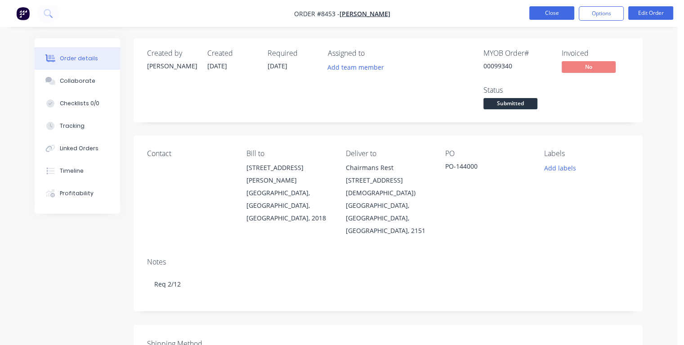
click at [550, 10] on button "Close" at bounding box center [551, 12] width 45 height 13
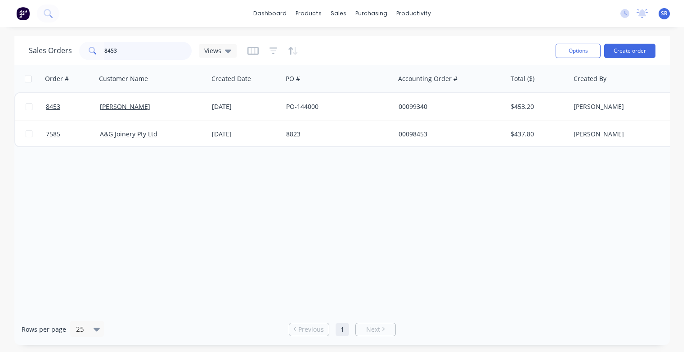
click at [156, 52] on input "8453" at bounding box center [148, 51] width 88 height 18
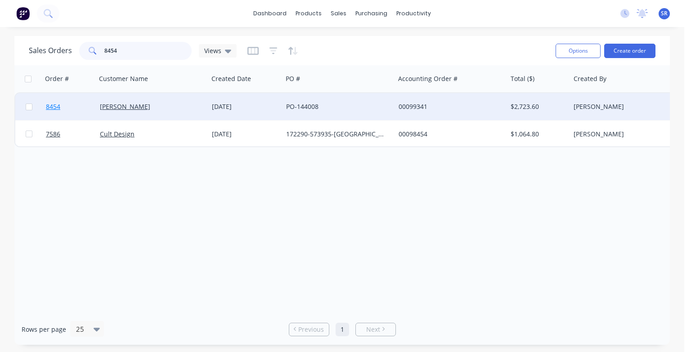
type input "8454"
click at [52, 109] on span "8454" at bounding box center [53, 106] width 14 height 9
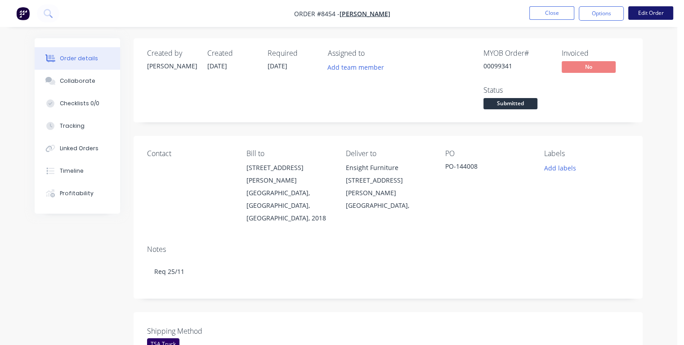
click at [654, 15] on button "Edit Order" at bounding box center [650, 12] width 45 height 13
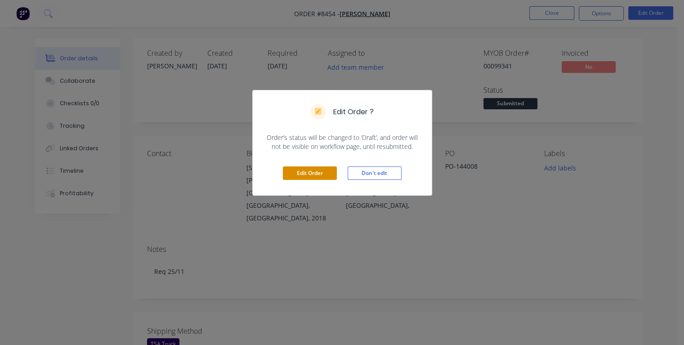
click at [313, 170] on button "Edit Order" at bounding box center [310, 172] width 54 height 13
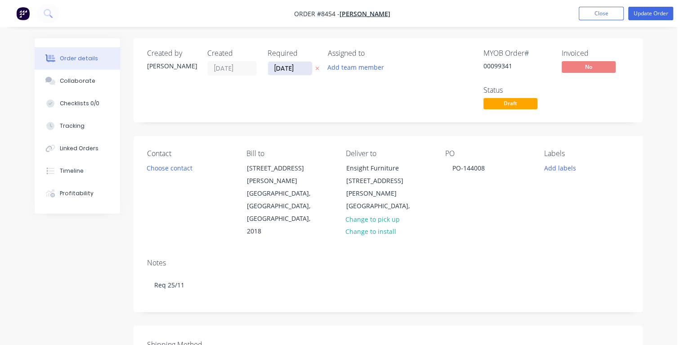
click at [304, 67] on input "[DATE]" at bounding box center [290, 68] width 44 height 13
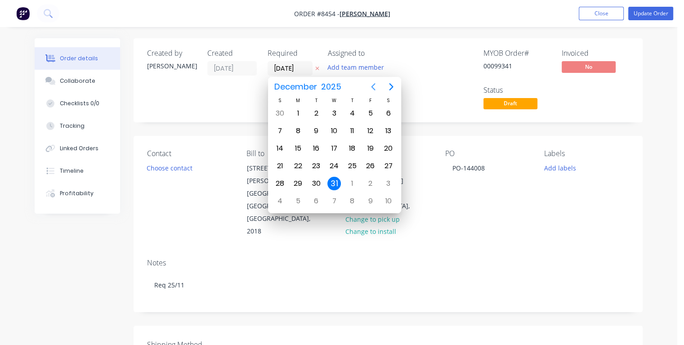
click at [373, 88] on icon "Previous page" at bounding box center [373, 86] width 4 height 7
click at [300, 183] on div "24" at bounding box center [297, 183] width 13 height 13
type input "[DATE]"
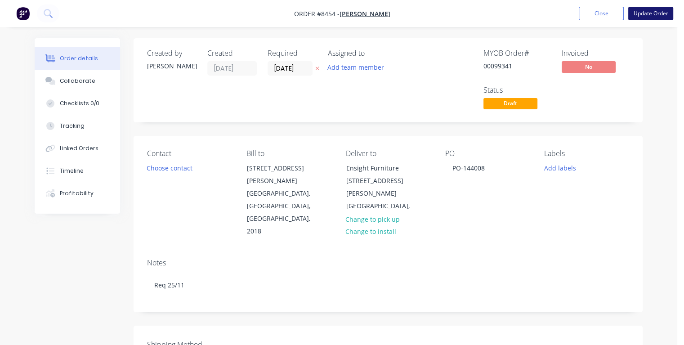
click at [644, 17] on button "Update Order" at bounding box center [650, 13] width 45 height 13
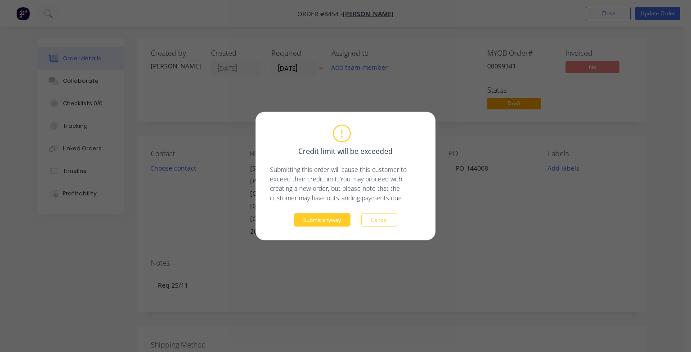
click at [342, 220] on button "Submit anyway" at bounding box center [322, 219] width 57 height 13
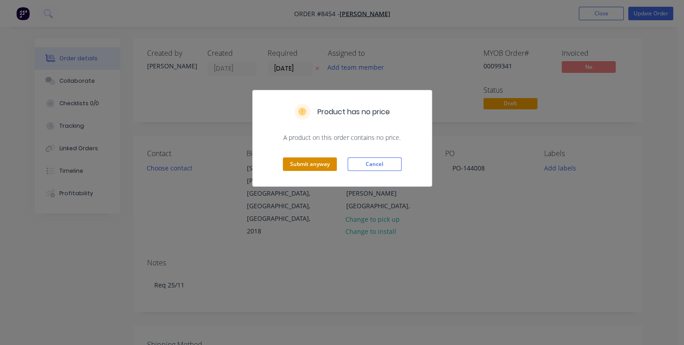
click at [324, 164] on button "Submit anyway" at bounding box center [310, 163] width 54 height 13
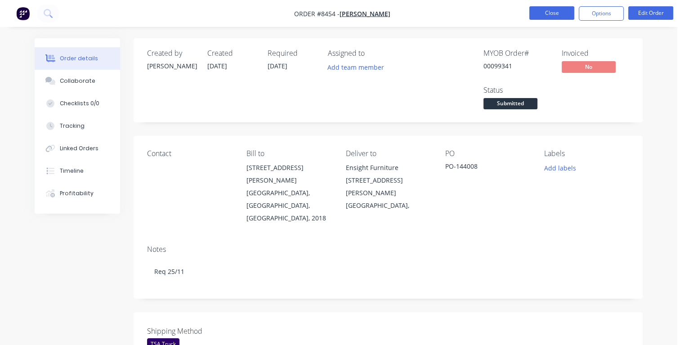
click at [546, 12] on button "Close" at bounding box center [551, 12] width 45 height 13
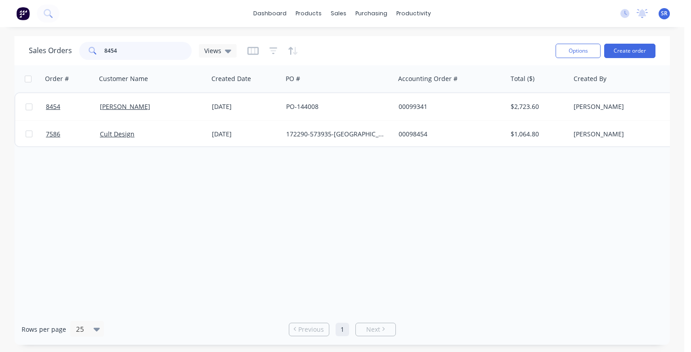
click at [154, 45] on input "8454" at bounding box center [148, 51] width 88 height 18
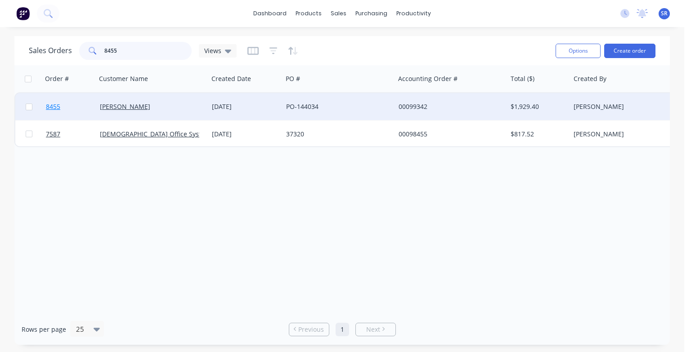
type input "8455"
click at [53, 106] on span "8455" at bounding box center [53, 106] width 14 height 9
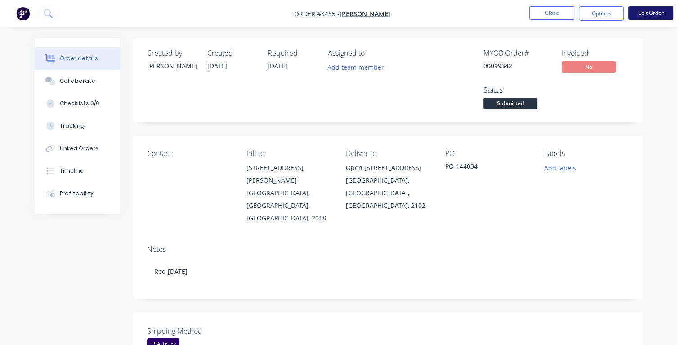
click at [658, 13] on button "Edit Order" at bounding box center [650, 12] width 45 height 13
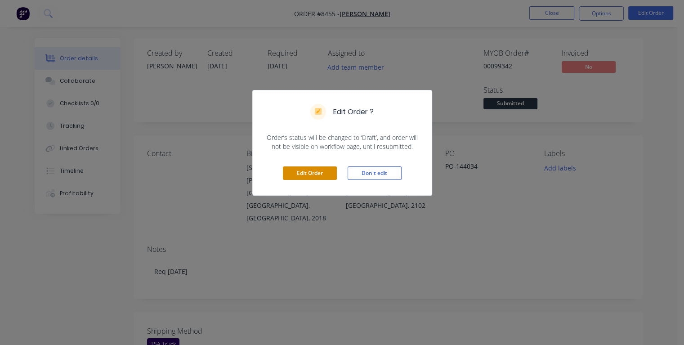
click at [327, 170] on button "Edit Order" at bounding box center [310, 172] width 54 height 13
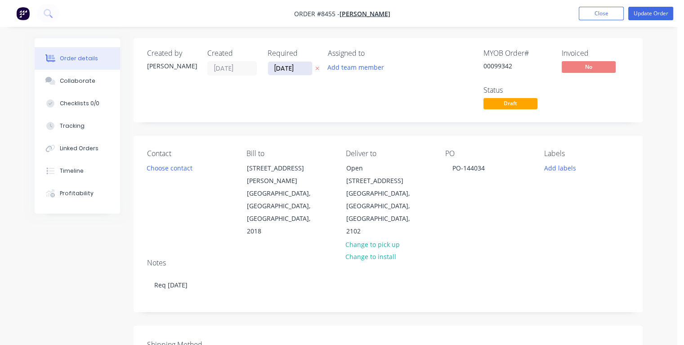
click at [303, 67] on input "[DATE]" at bounding box center [290, 68] width 44 height 13
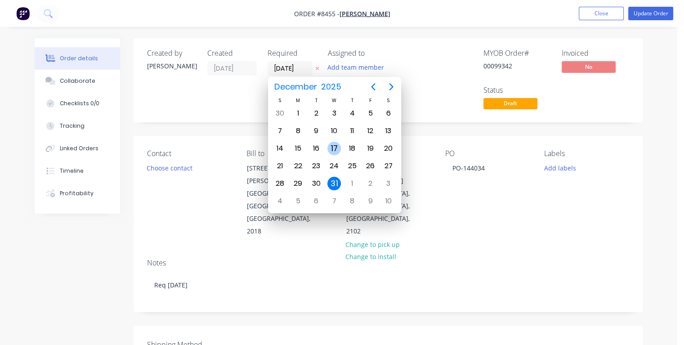
click at [338, 145] on div "17" at bounding box center [333, 148] width 13 height 13
type input "[DATE]"
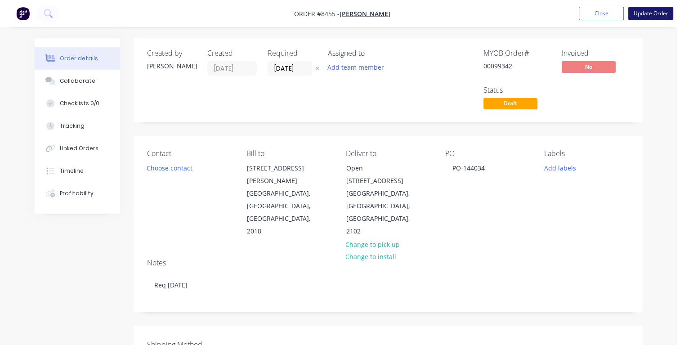
click at [643, 15] on button "Update Order" at bounding box center [650, 13] width 45 height 13
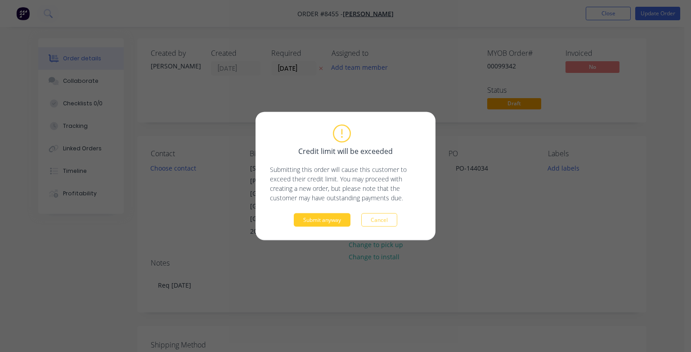
click at [331, 217] on button "Submit anyway" at bounding box center [322, 219] width 57 height 13
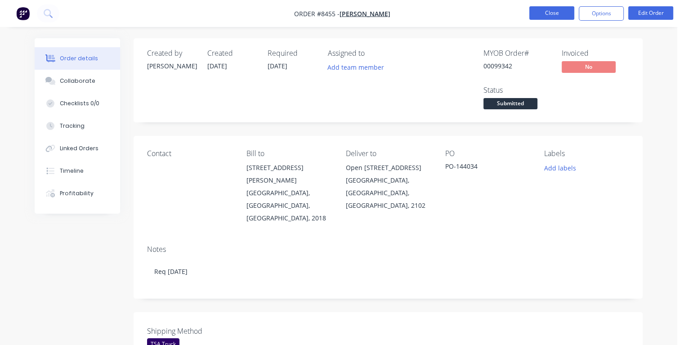
click at [551, 9] on button "Close" at bounding box center [551, 12] width 45 height 13
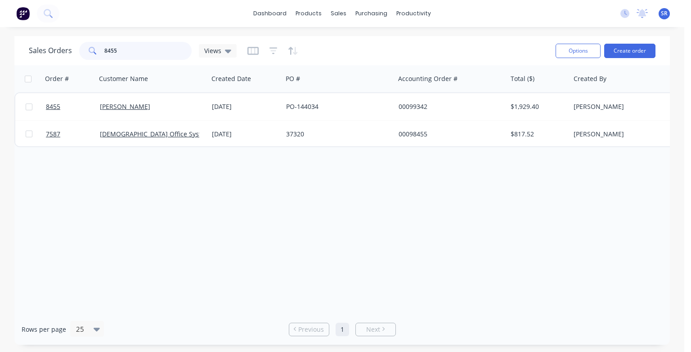
click at [167, 49] on input "8455" at bounding box center [148, 51] width 88 height 18
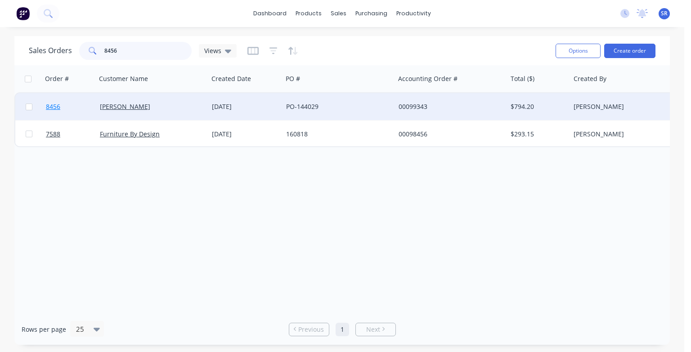
type input "8456"
click at [58, 107] on span "8456" at bounding box center [53, 106] width 14 height 9
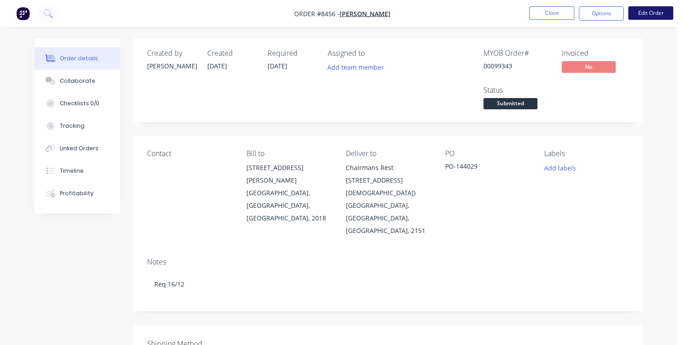
click at [640, 15] on button "Edit Order" at bounding box center [650, 12] width 45 height 13
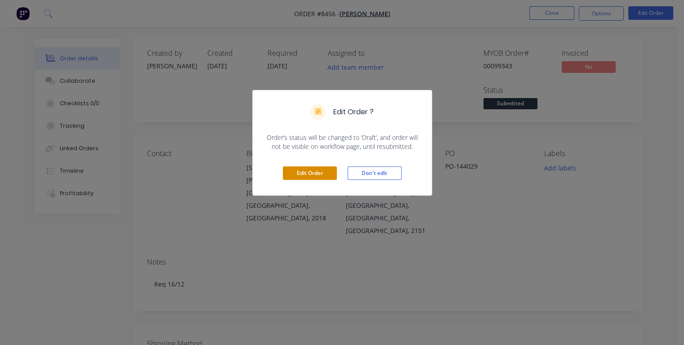
click at [303, 174] on button "Edit Order" at bounding box center [310, 172] width 54 height 13
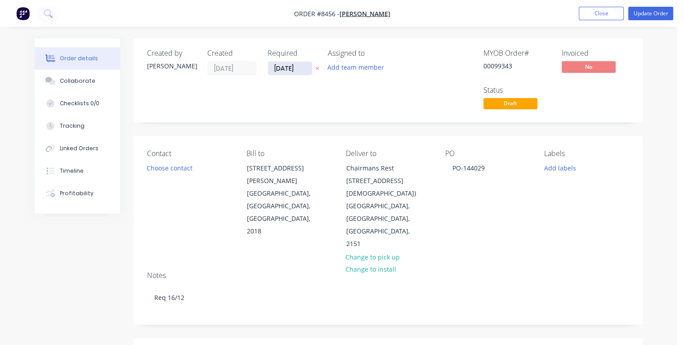
click at [304, 64] on input "[DATE]" at bounding box center [290, 68] width 44 height 13
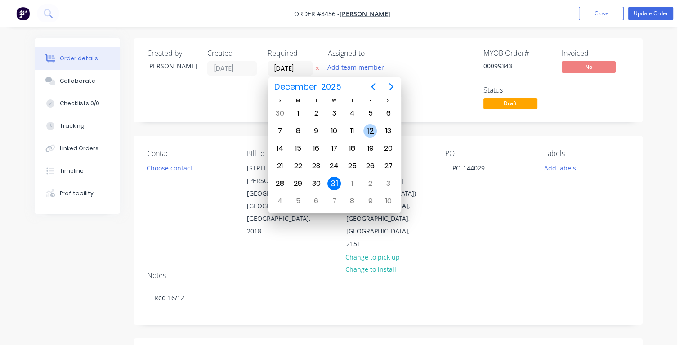
click at [368, 130] on div "12" at bounding box center [369, 130] width 13 height 13
type input "[DATE]"
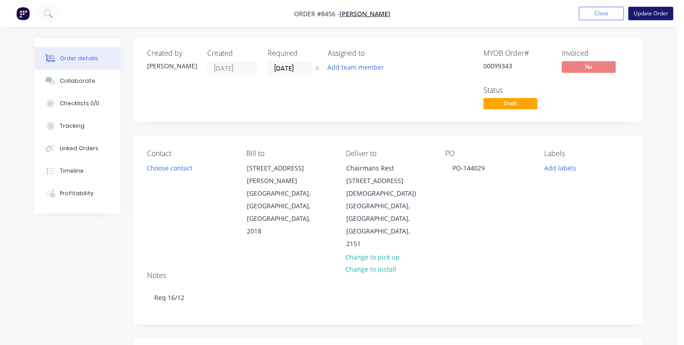
click at [637, 15] on button "Update Order" at bounding box center [650, 13] width 45 height 13
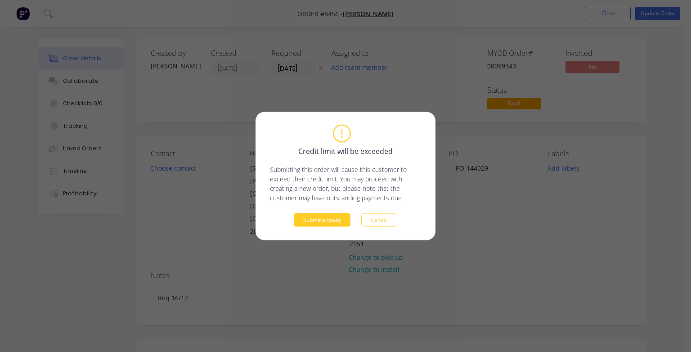
click at [325, 219] on button "Submit anyway" at bounding box center [322, 219] width 57 height 13
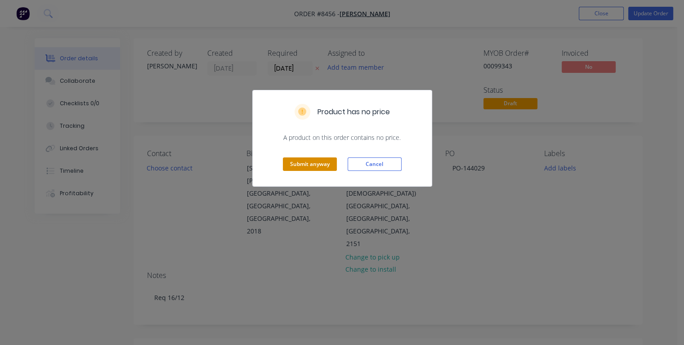
click at [310, 161] on button "Submit anyway" at bounding box center [310, 163] width 54 height 13
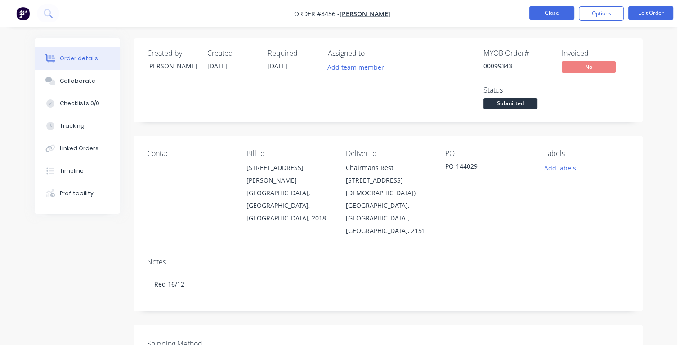
click at [548, 15] on button "Close" at bounding box center [551, 12] width 45 height 13
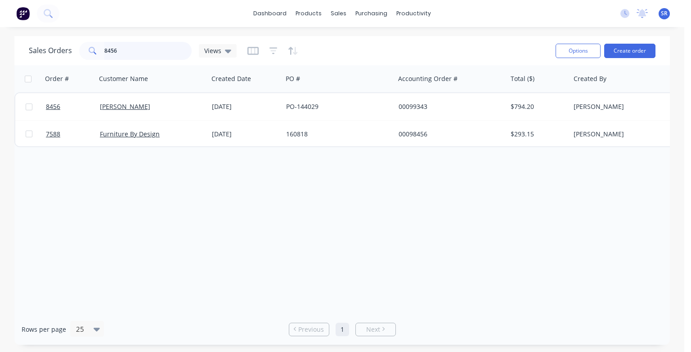
click at [142, 52] on input "8456" at bounding box center [148, 51] width 88 height 18
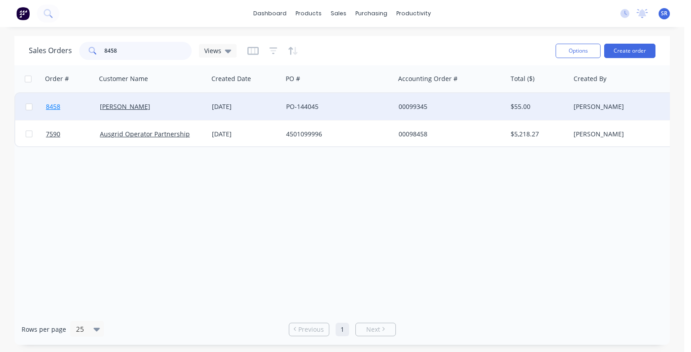
type input "8458"
click at [58, 108] on span "8458" at bounding box center [53, 106] width 14 height 9
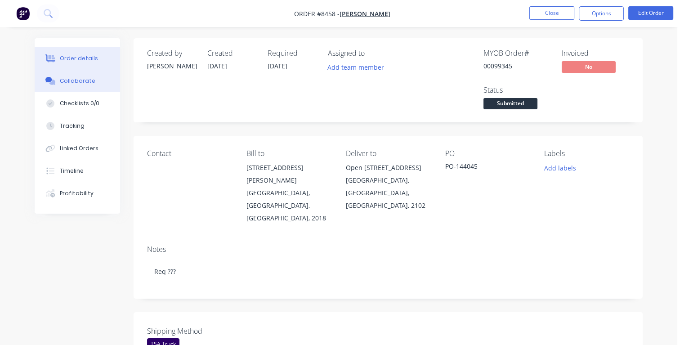
click at [77, 81] on div "Collaborate" at bounding box center [78, 81] width 36 height 8
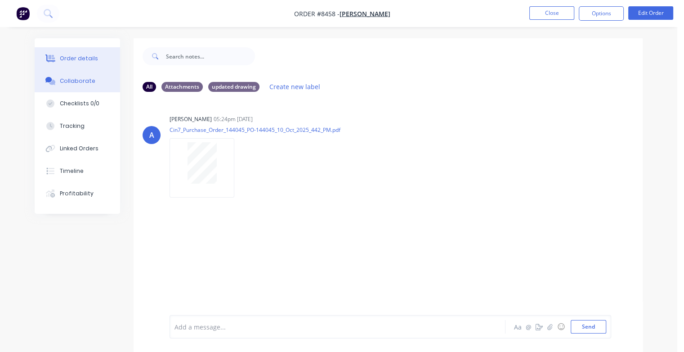
click at [97, 56] on button "Order details" at bounding box center [77, 58] width 85 height 22
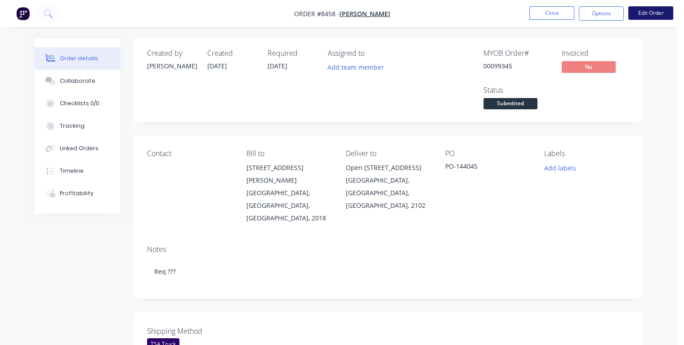
click at [654, 15] on button "Edit Order" at bounding box center [650, 12] width 45 height 13
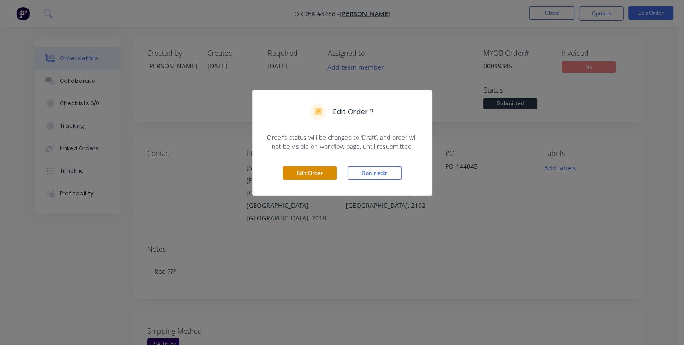
click at [320, 168] on button "Edit Order" at bounding box center [310, 172] width 54 height 13
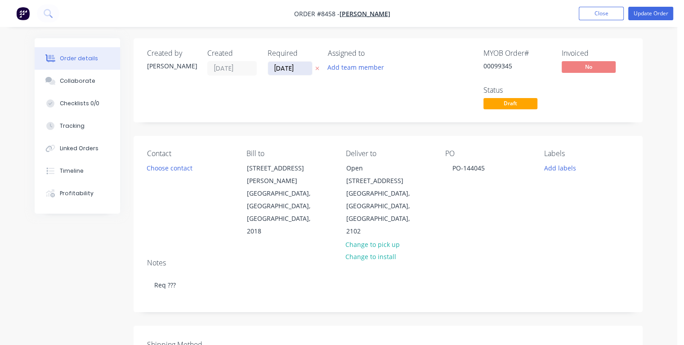
click at [300, 68] on input "[DATE]" at bounding box center [290, 68] width 44 height 13
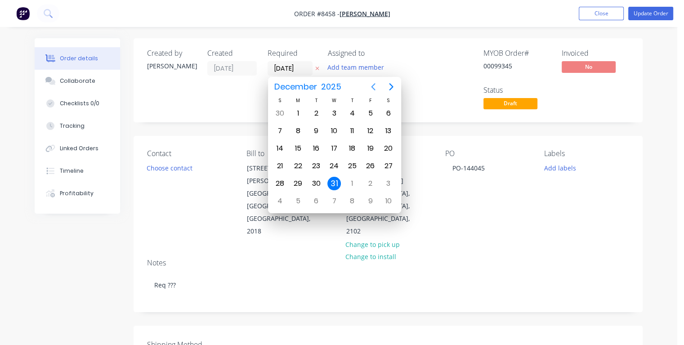
click at [372, 87] on icon "Previous page" at bounding box center [373, 86] width 4 height 7
click at [370, 129] on div "7" at bounding box center [369, 130] width 13 height 13
type input "[DATE]"
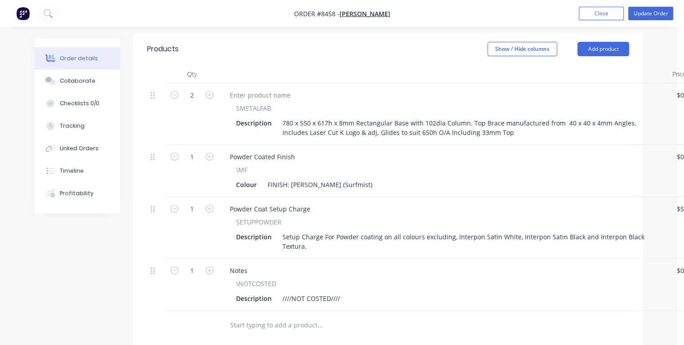
scroll to position [360, 0]
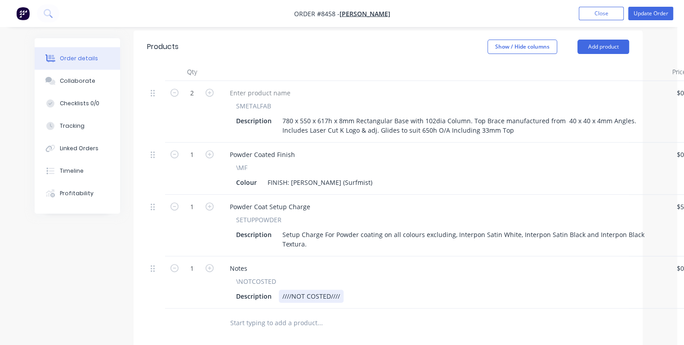
click at [351, 290] on div "Description ////NOT COSTED////" at bounding box center [442, 296] width 419 height 13
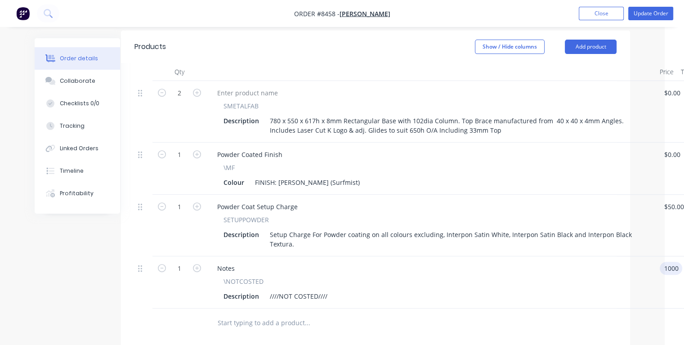
type input "$1,000.00"
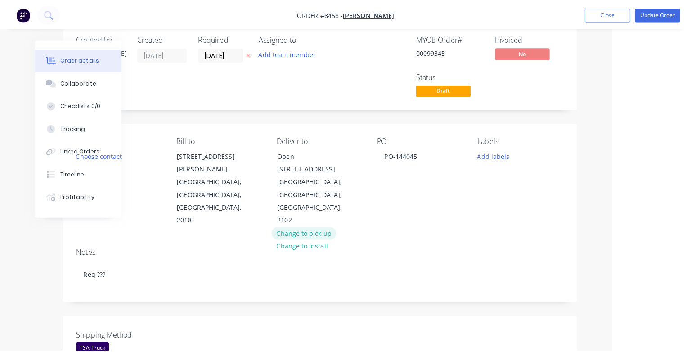
scroll to position [0, 72]
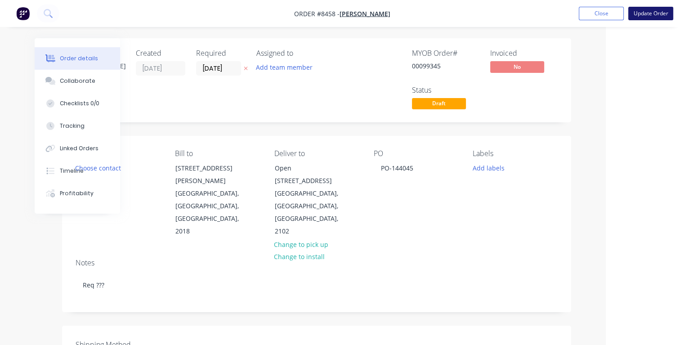
type input "$1,000.00"
click at [643, 16] on button "Update Order" at bounding box center [650, 13] width 45 height 13
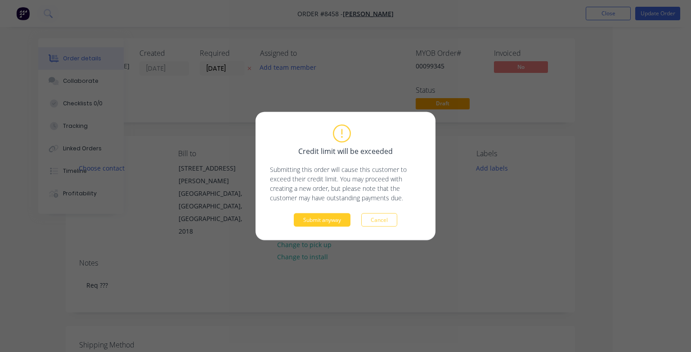
click at [328, 219] on button "Submit anyway" at bounding box center [322, 219] width 57 height 13
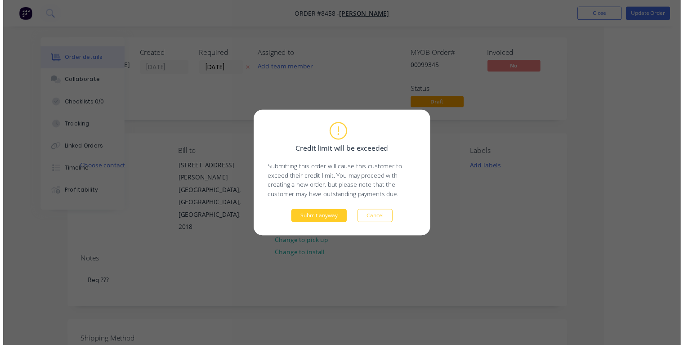
scroll to position [0, 49]
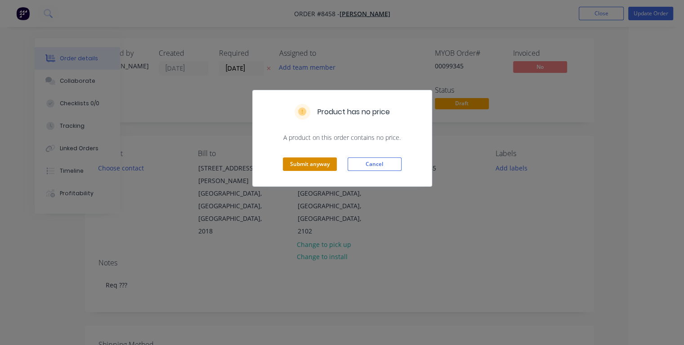
click at [311, 165] on button "Submit anyway" at bounding box center [310, 163] width 54 height 13
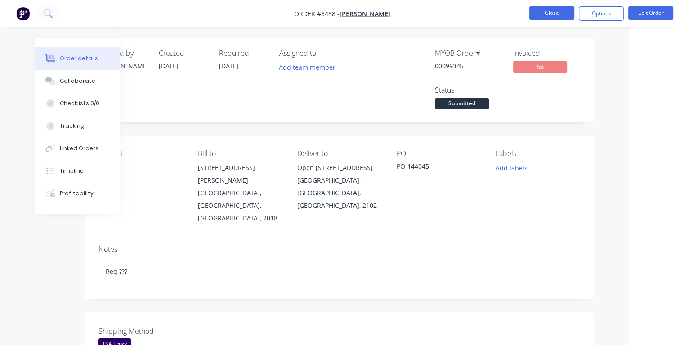
click at [542, 12] on button "Close" at bounding box center [551, 12] width 45 height 13
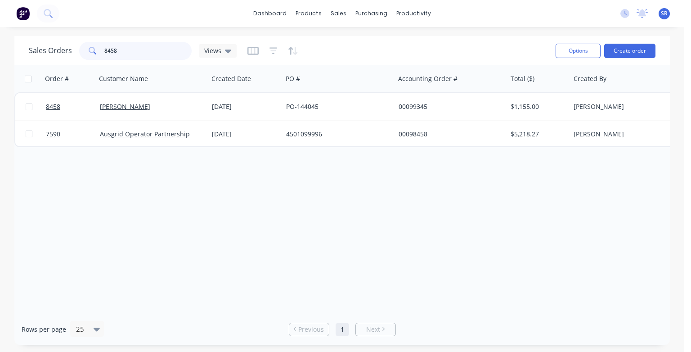
click at [149, 51] on input "8458" at bounding box center [148, 51] width 88 height 18
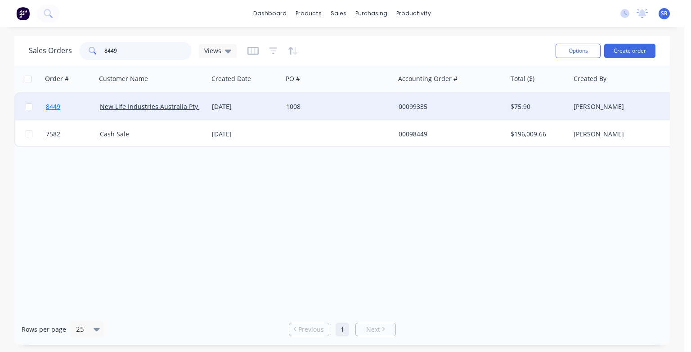
type input "8449"
click at [49, 108] on span "8449" at bounding box center [53, 106] width 14 height 9
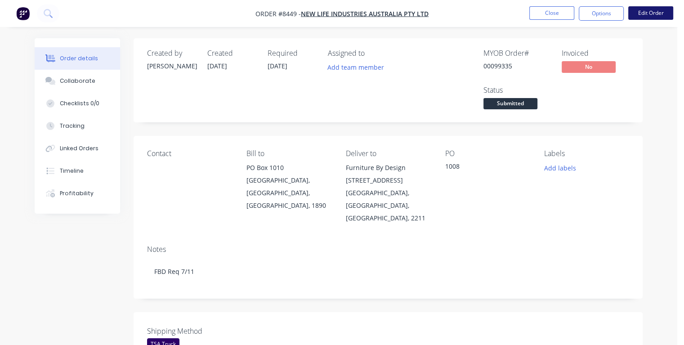
click at [659, 13] on button "Edit Order" at bounding box center [650, 12] width 45 height 13
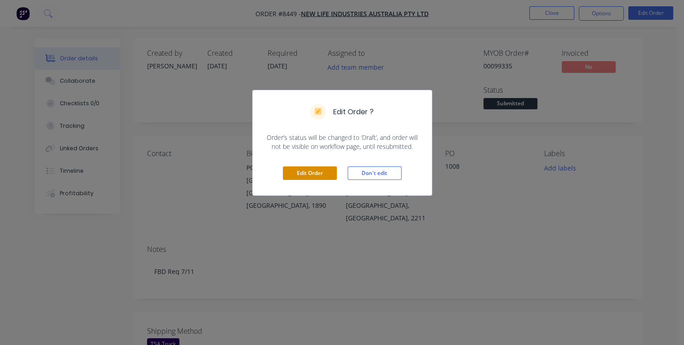
click at [293, 168] on button "Edit Order" at bounding box center [310, 172] width 54 height 13
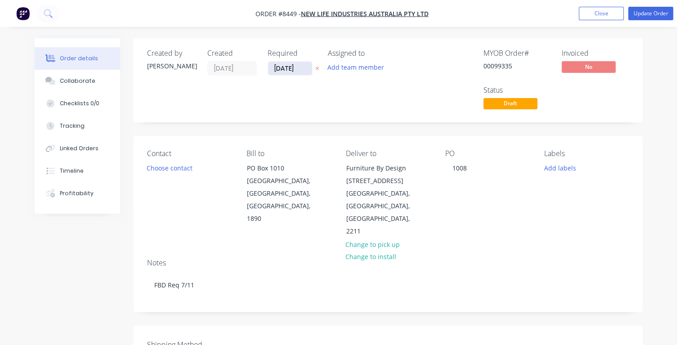
click at [300, 67] on input "[DATE]" at bounding box center [290, 68] width 44 height 13
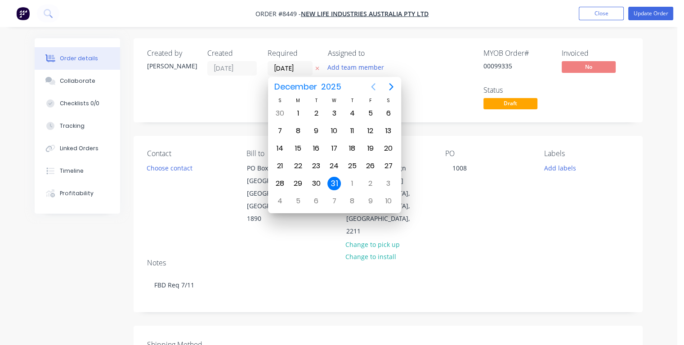
click at [374, 86] on icon "Previous page" at bounding box center [373, 86] width 11 height 11
click at [304, 130] on div "3" at bounding box center [298, 130] width 18 height 17
type input "[DATE]"
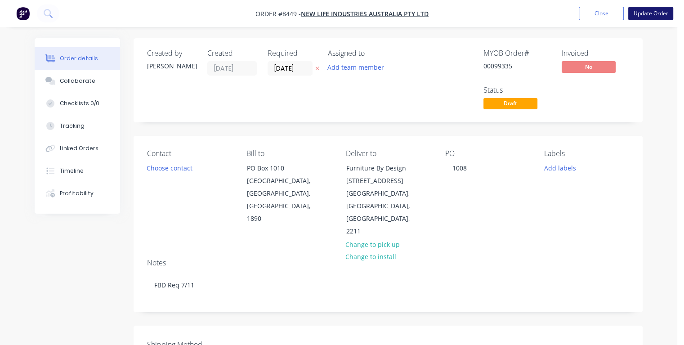
click at [640, 15] on button "Update Order" at bounding box center [650, 13] width 45 height 13
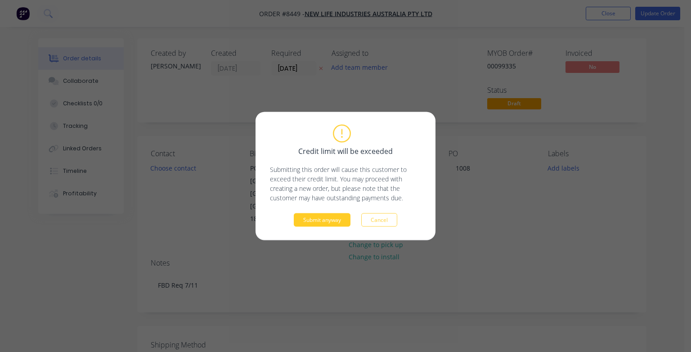
click at [336, 215] on button "Submit anyway" at bounding box center [322, 219] width 57 height 13
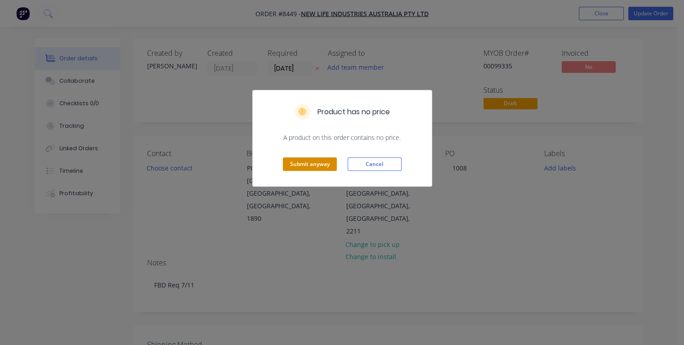
click at [316, 162] on button "Submit anyway" at bounding box center [310, 163] width 54 height 13
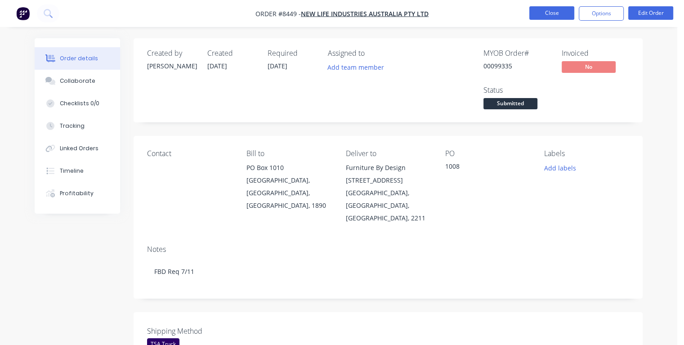
click at [541, 16] on button "Close" at bounding box center [551, 12] width 45 height 13
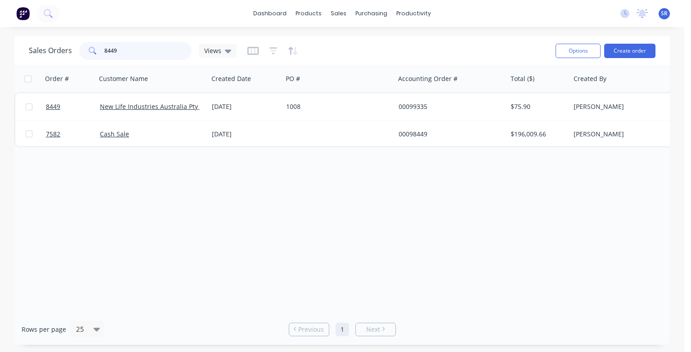
click at [166, 48] on input "8449" at bounding box center [148, 51] width 88 height 18
type input "8"
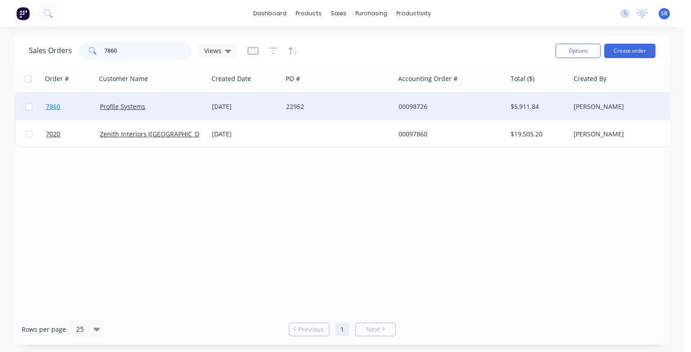
type input "7860"
click at [54, 107] on span "7860" at bounding box center [53, 106] width 14 height 9
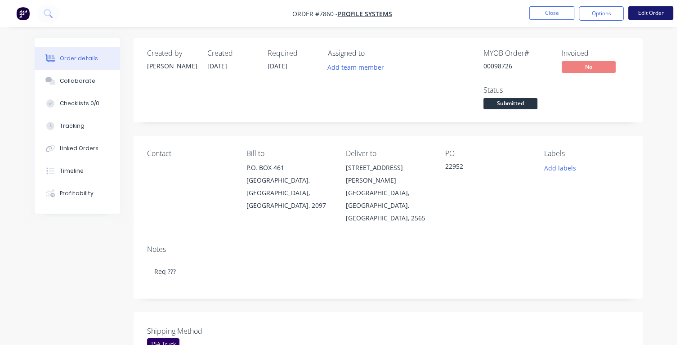
click at [651, 13] on button "Edit Order" at bounding box center [650, 12] width 45 height 13
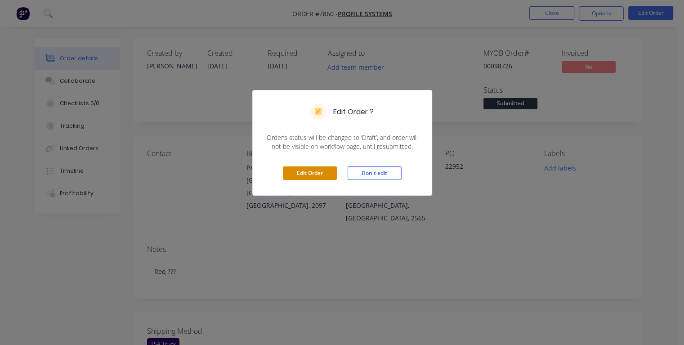
click at [315, 170] on button "Edit Order" at bounding box center [310, 172] width 54 height 13
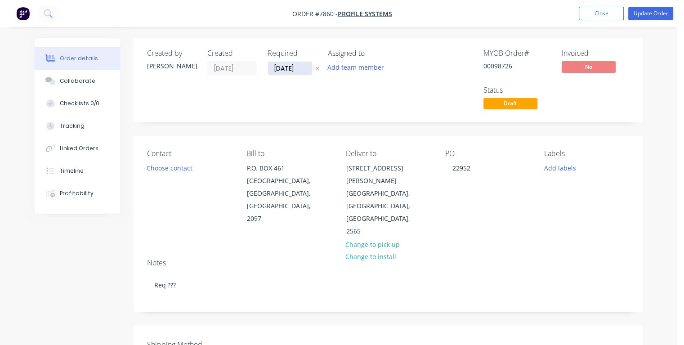
click at [302, 69] on input "[DATE]" at bounding box center [290, 68] width 44 height 13
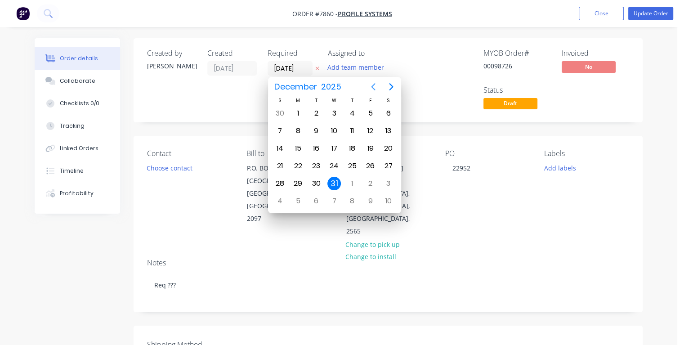
click at [374, 85] on icon "Previous page" at bounding box center [373, 86] width 11 height 11
click at [371, 130] on div "7" at bounding box center [369, 130] width 13 height 13
type input "[DATE]"
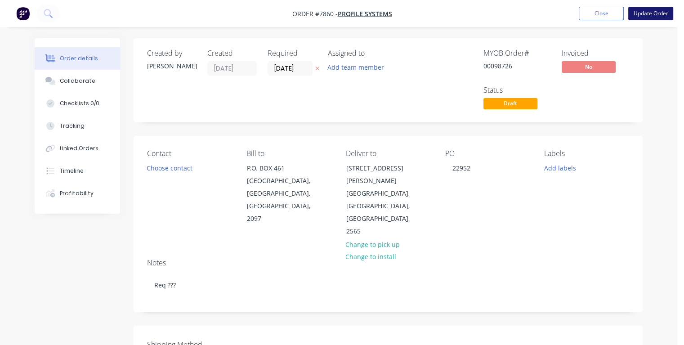
click at [640, 17] on button "Update Order" at bounding box center [650, 13] width 45 height 13
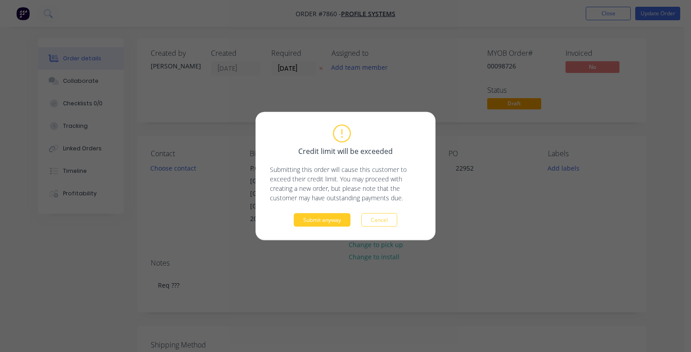
click at [336, 219] on button "Submit anyway" at bounding box center [322, 219] width 57 height 13
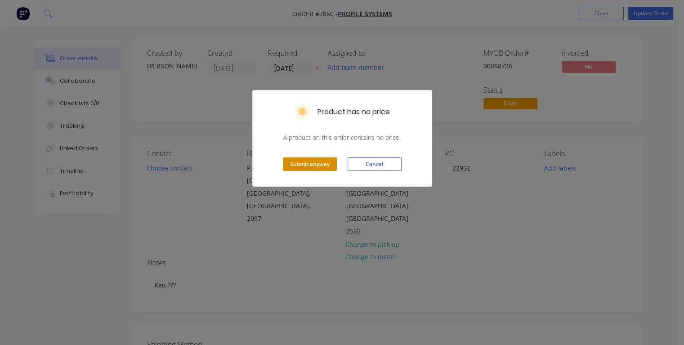
click at [317, 162] on button "Submit anyway" at bounding box center [310, 163] width 54 height 13
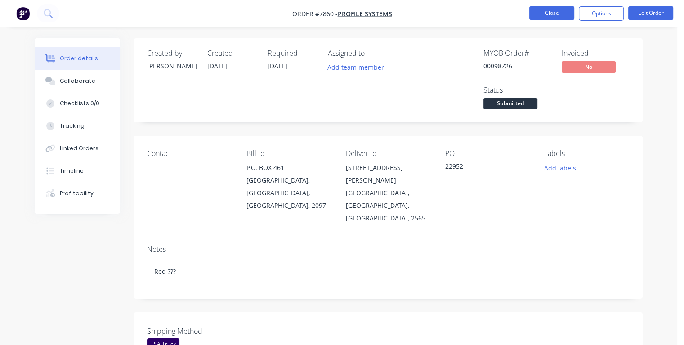
click at [542, 13] on button "Close" at bounding box center [551, 12] width 45 height 13
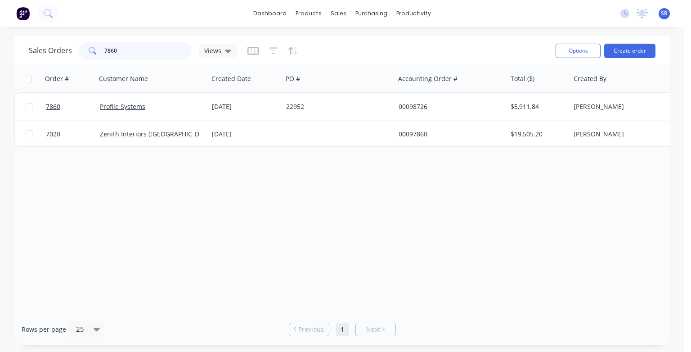
click at [144, 51] on input "7860" at bounding box center [148, 51] width 88 height 18
type input "7"
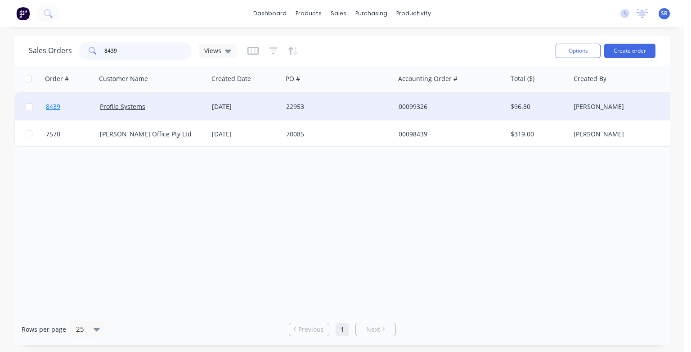
type input "8439"
click at [55, 109] on span "8439" at bounding box center [53, 106] width 14 height 9
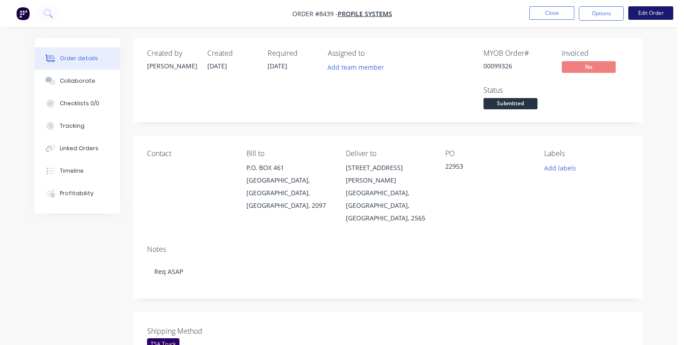
click at [639, 13] on button "Edit Order" at bounding box center [650, 12] width 45 height 13
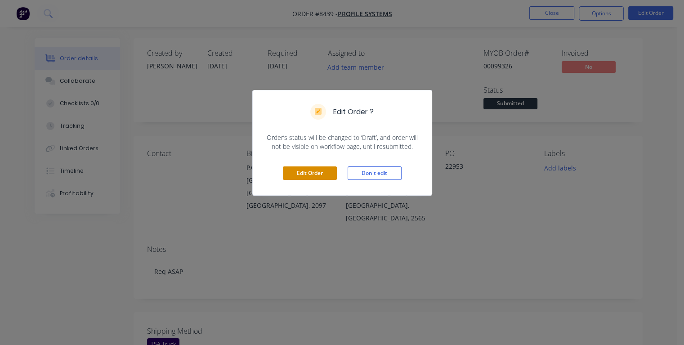
click at [322, 170] on button "Edit Order" at bounding box center [310, 172] width 54 height 13
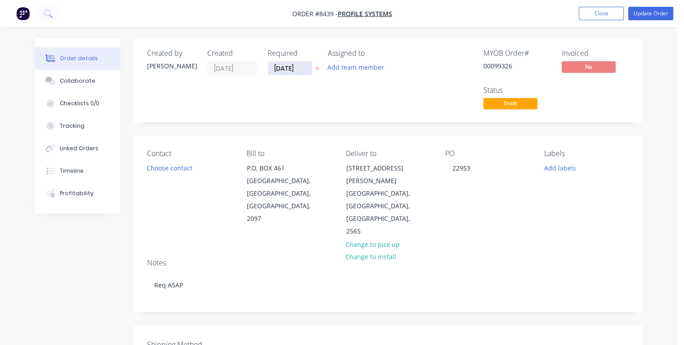
click at [298, 68] on input "[DATE]" at bounding box center [290, 68] width 44 height 13
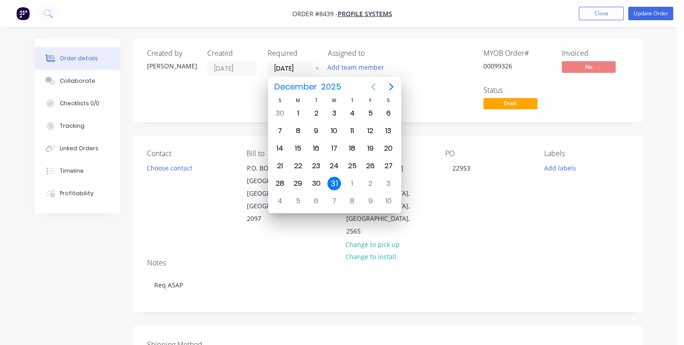
click at [372, 87] on icon "Previous page" at bounding box center [373, 86] width 4 height 7
click at [372, 88] on icon "Previous page" at bounding box center [373, 86] width 4 height 7
click at [351, 146] on div "16" at bounding box center [351, 148] width 13 height 13
type input "[DATE]"
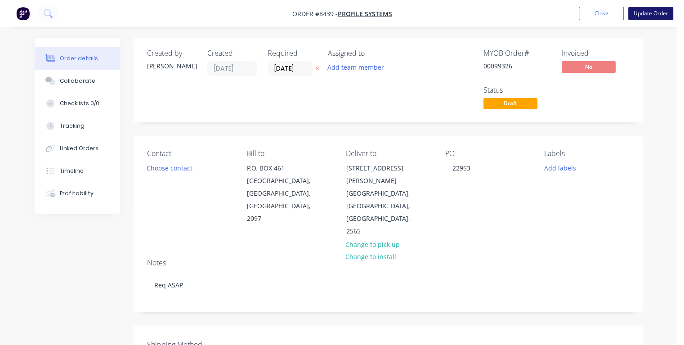
click at [644, 15] on button "Update Order" at bounding box center [650, 13] width 45 height 13
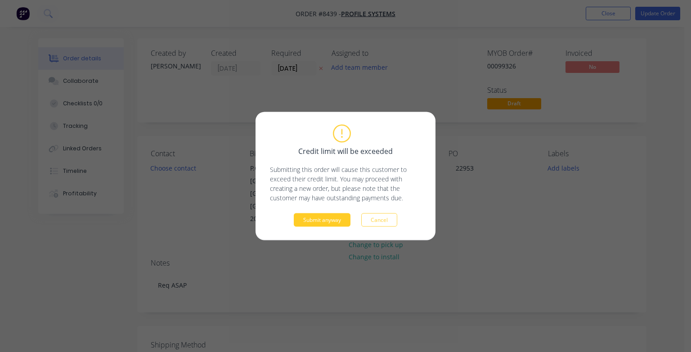
click at [328, 219] on button "Submit anyway" at bounding box center [322, 219] width 57 height 13
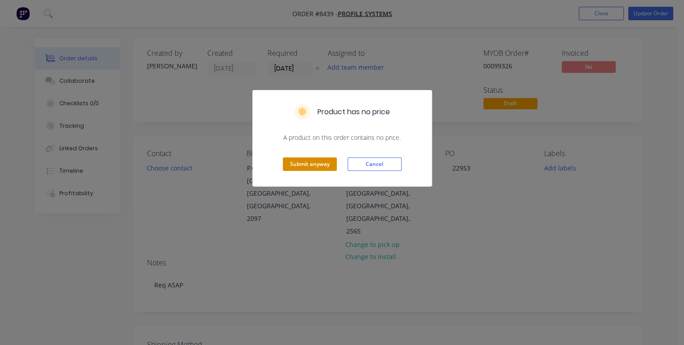
click at [323, 163] on button "Submit anyway" at bounding box center [310, 163] width 54 height 13
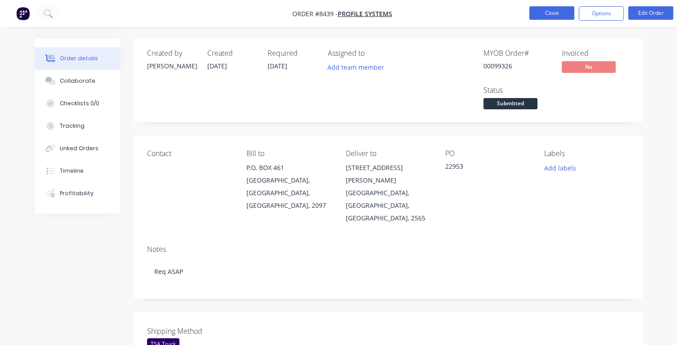
click at [545, 13] on button "Close" at bounding box center [551, 12] width 45 height 13
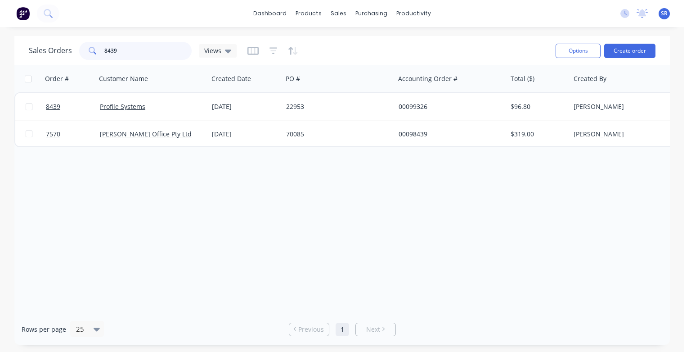
click at [136, 52] on input "8439" at bounding box center [148, 51] width 88 height 18
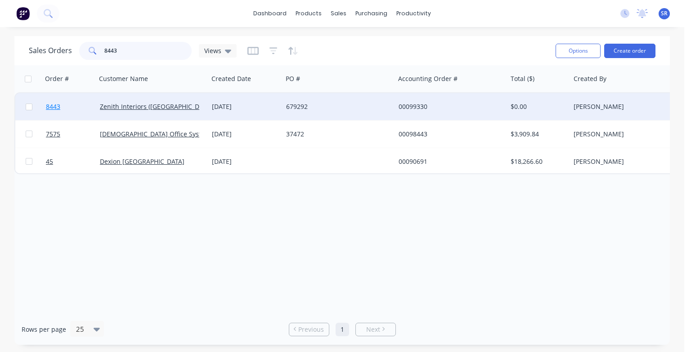
type input "8443"
click at [60, 107] on span "8443" at bounding box center [53, 106] width 14 height 9
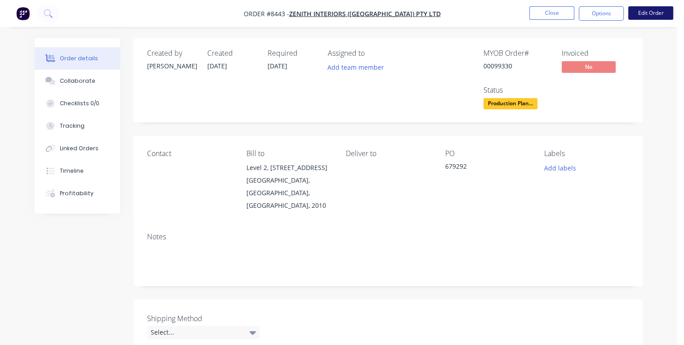
click at [650, 16] on button "Edit Order" at bounding box center [650, 12] width 45 height 13
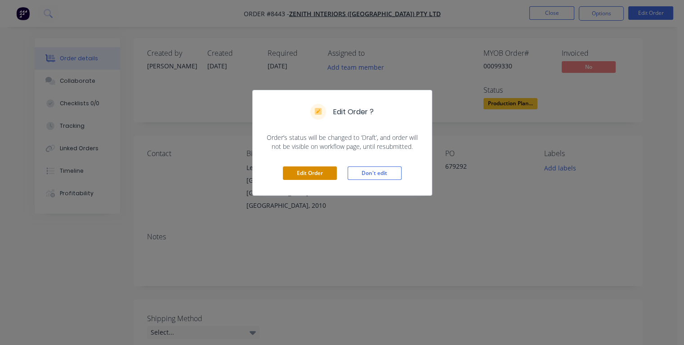
click at [295, 173] on button "Edit Order" at bounding box center [310, 172] width 54 height 13
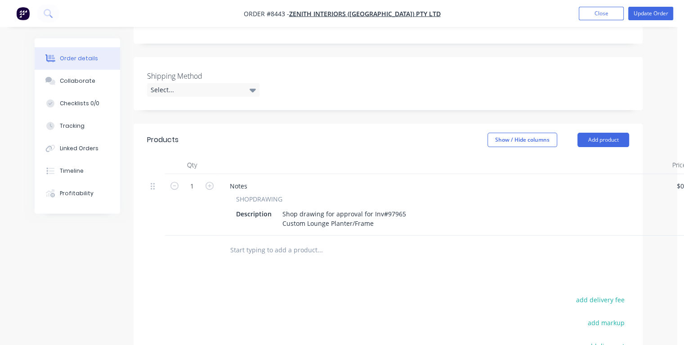
scroll to position [270, 0]
click at [248, 240] on input "text" at bounding box center [320, 249] width 180 height 18
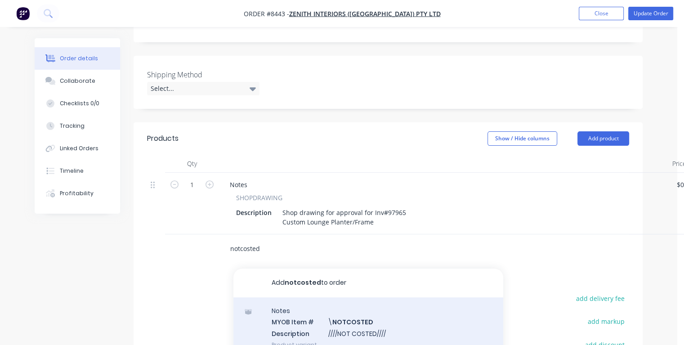
type input "notcosted"
click at [312, 303] on div "Notes MYOB Item # \ NOTCOSTED Description ////NOT COSTED//// Product variant" at bounding box center [368, 327] width 270 height 61
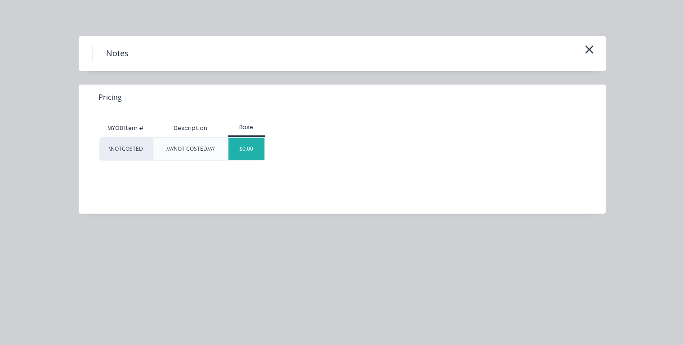
click at [242, 148] on div "$0.00" at bounding box center [246, 149] width 36 height 22
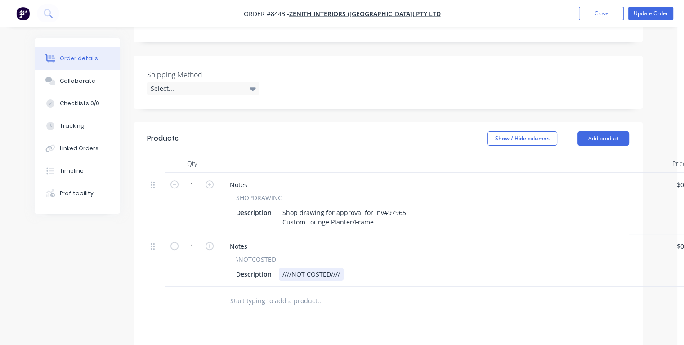
drag, startPoint x: 353, startPoint y: 247, endPoint x: 354, endPoint y: 256, distance: 8.7
click at [353, 268] on div "Description ////NOT COSTED////" at bounding box center [442, 274] width 419 height 13
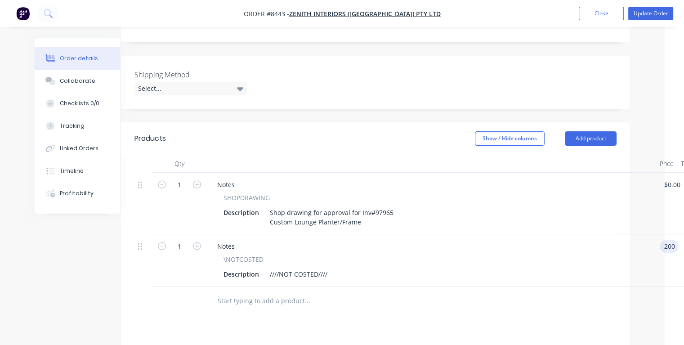
type input "$200.00"
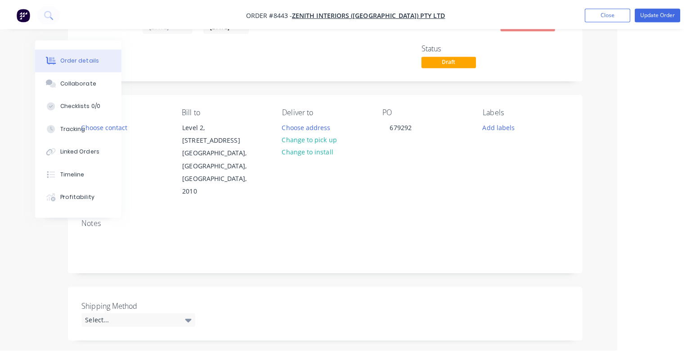
scroll to position [0, 67]
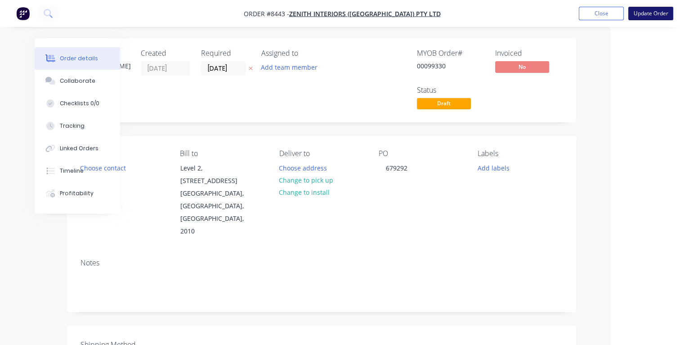
type input "$200.00"
click at [639, 14] on button "Update Order" at bounding box center [650, 13] width 45 height 13
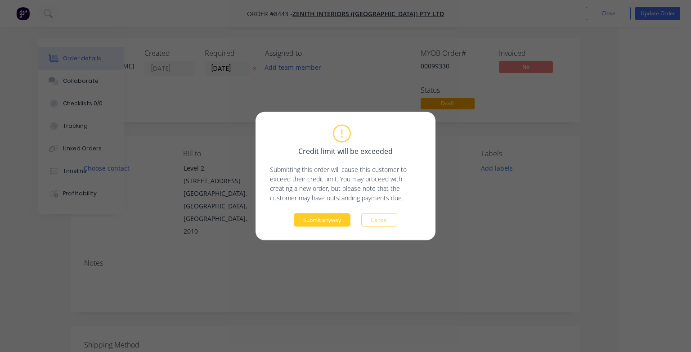
click at [316, 222] on button "Submit anyway" at bounding box center [322, 219] width 57 height 13
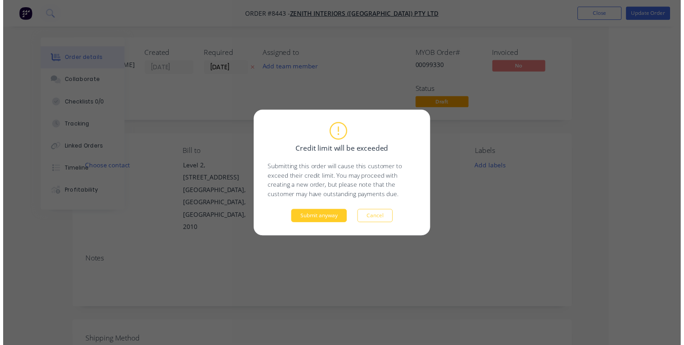
scroll to position [0, 49]
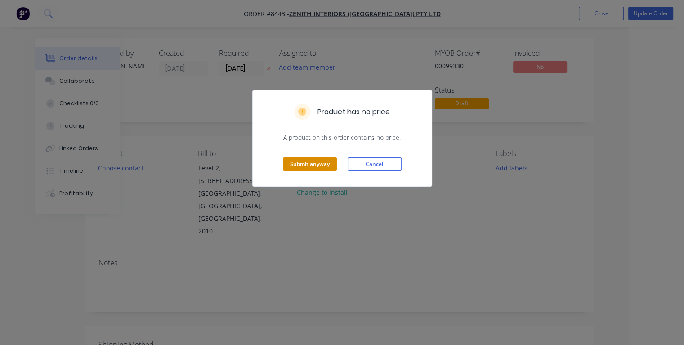
click at [307, 166] on button "Submit anyway" at bounding box center [310, 163] width 54 height 13
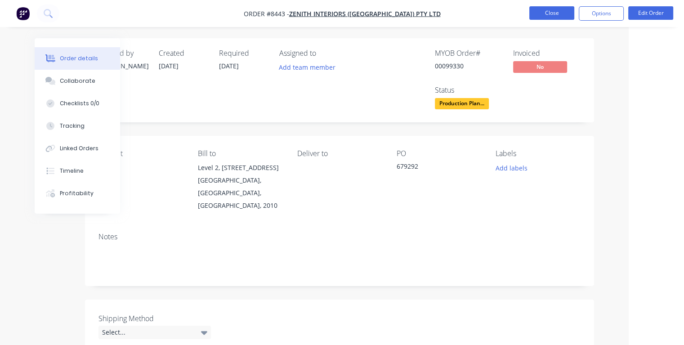
click at [542, 8] on button "Close" at bounding box center [551, 12] width 45 height 13
